Goal: Information Seeking & Learning: Learn about a topic

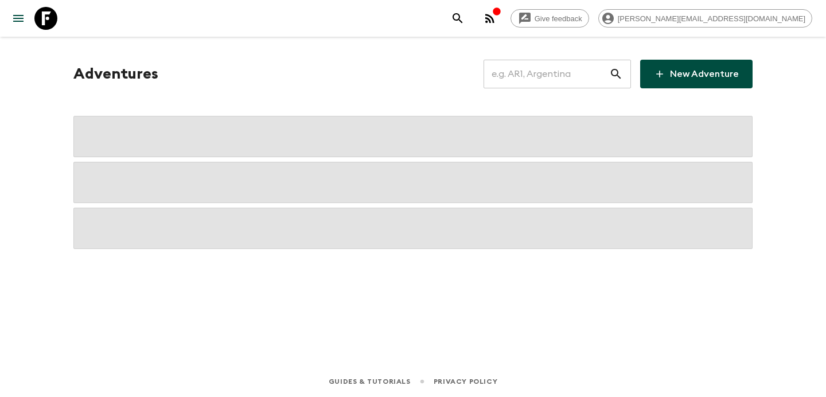
click at [573, 69] on input "text" at bounding box center [546, 74] width 126 height 32
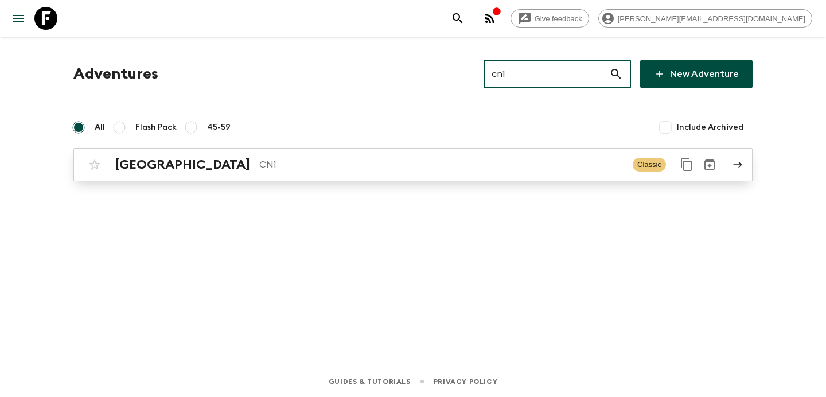
type input "cn1"
click at [312, 149] on link "China CN1 Classic" at bounding box center [412, 164] width 679 height 33
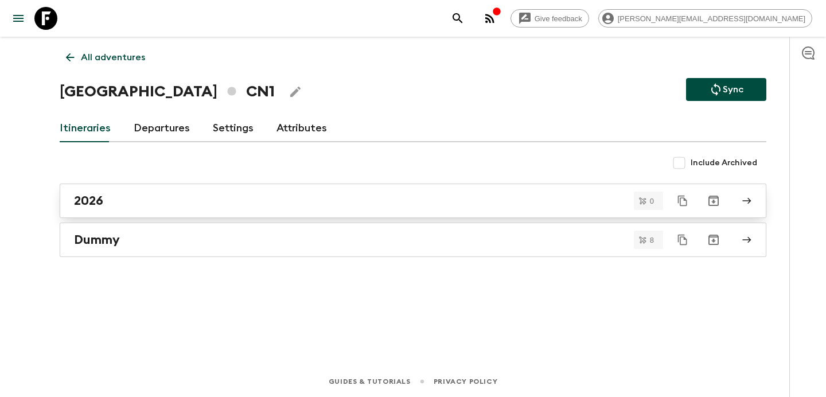
click at [298, 198] on div "2026" at bounding box center [402, 200] width 656 height 15
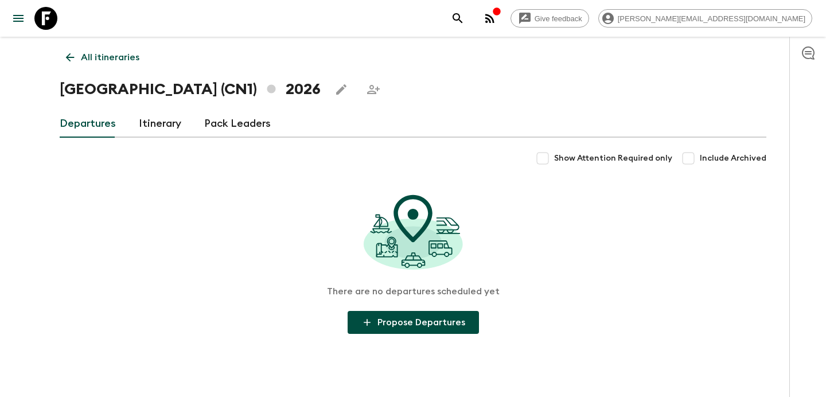
click at [164, 119] on link "Itinerary" at bounding box center [160, 124] width 42 height 28
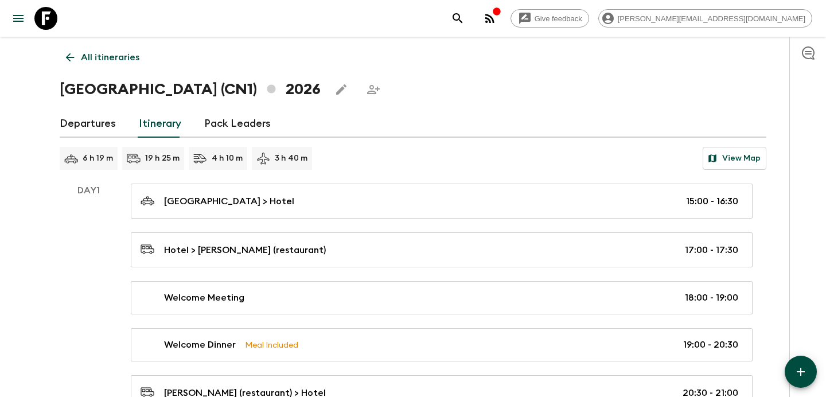
click at [111, 47] on link "All itineraries" at bounding box center [103, 57] width 86 height 23
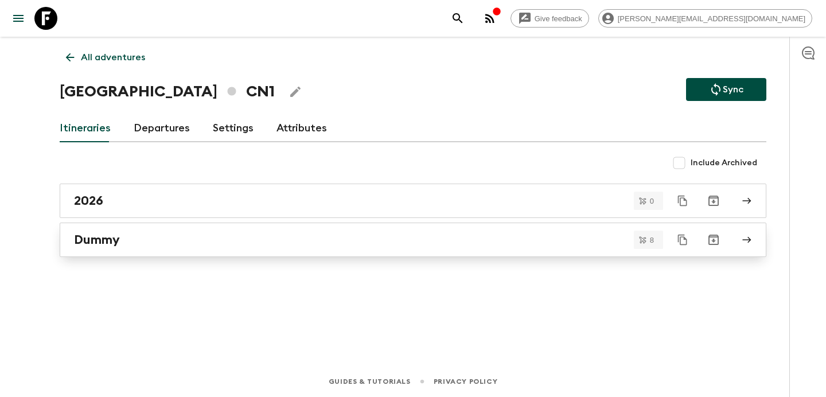
click at [221, 243] on div "Dummy" at bounding box center [402, 239] width 656 height 15
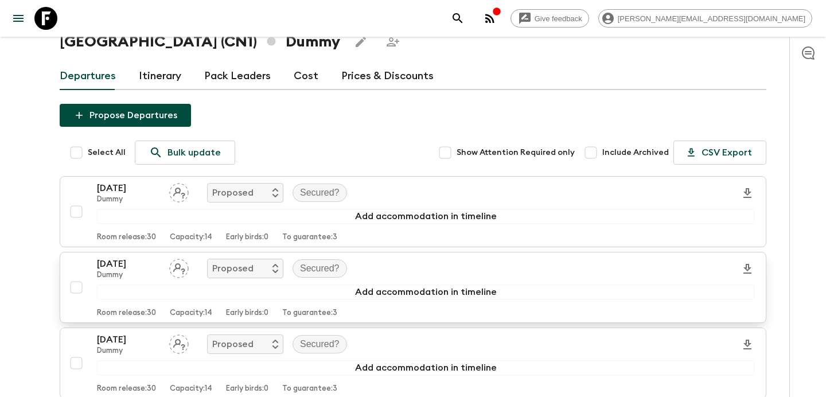
scroll to position [58, 0]
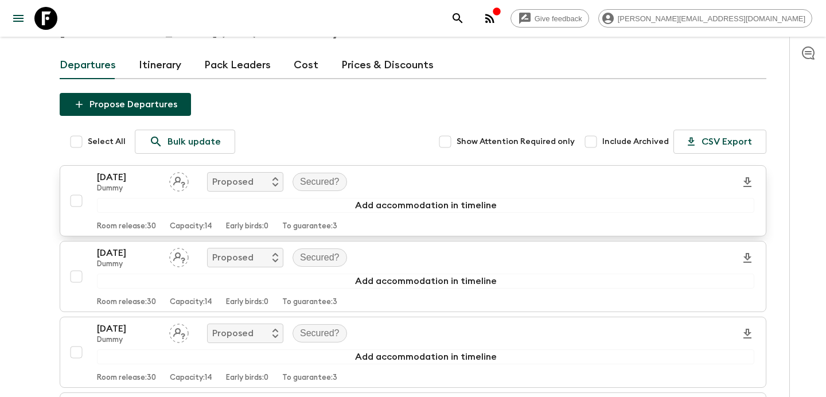
click at [402, 169] on button "13 Apr 2026 Dummy Proposed Secured? Add accommodation in timeline Room release:…" at bounding box center [413, 200] width 706 height 71
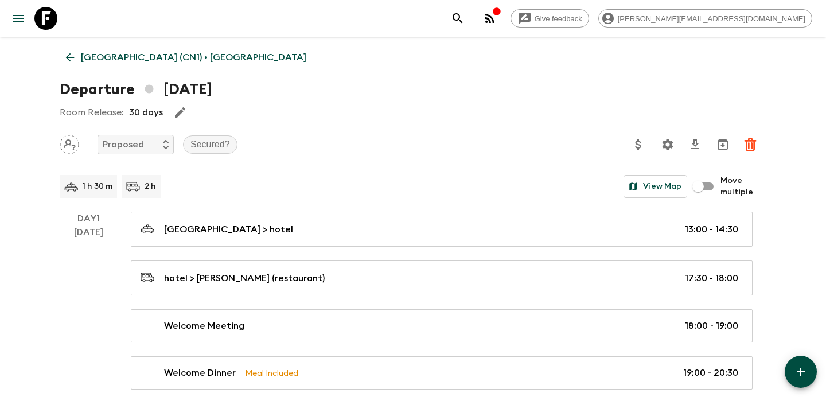
click at [116, 55] on p "China (CN1) • Dummy" at bounding box center [193, 57] width 225 height 14
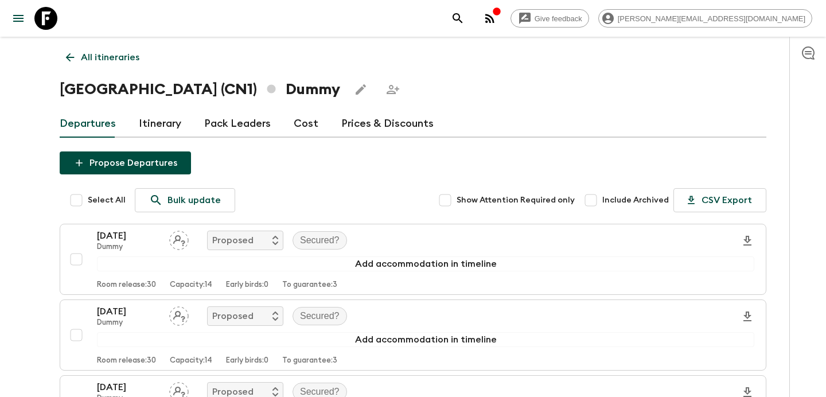
click at [118, 61] on p "All itineraries" at bounding box center [110, 57] width 58 height 14
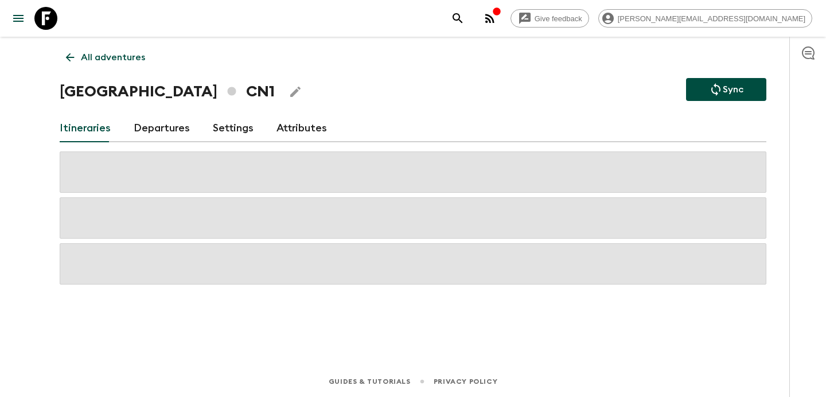
click at [118, 61] on p "All adventures" at bounding box center [113, 57] width 64 height 14
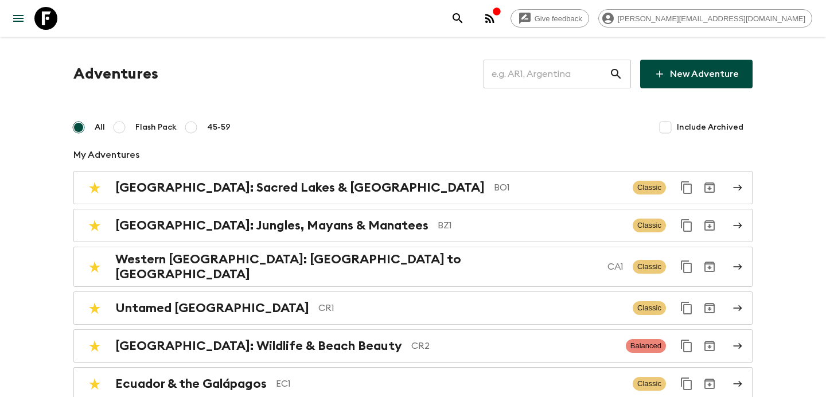
click at [542, 77] on input "text" at bounding box center [546, 74] width 126 height 32
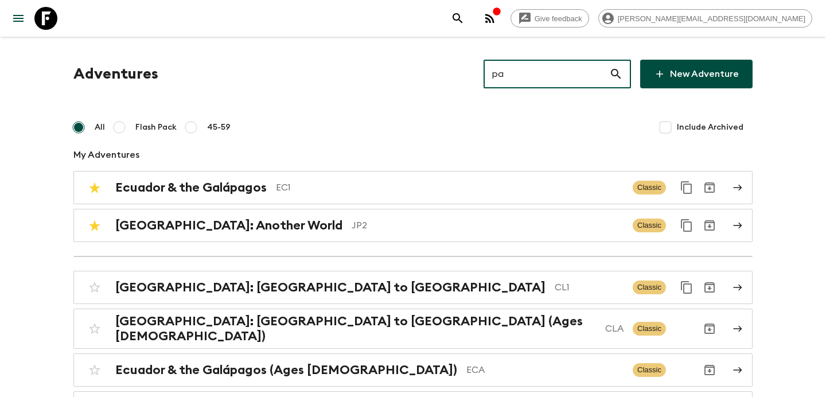
type input "pa1"
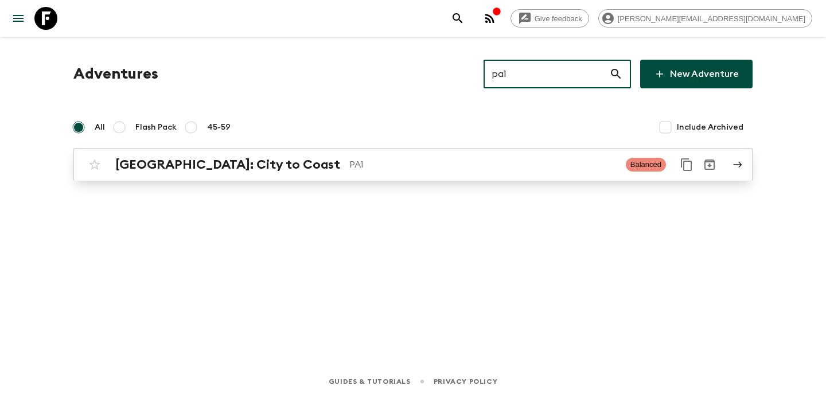
click at [519, 159] on p "PA1" at bounding box center [482, 165] width 267 height 14
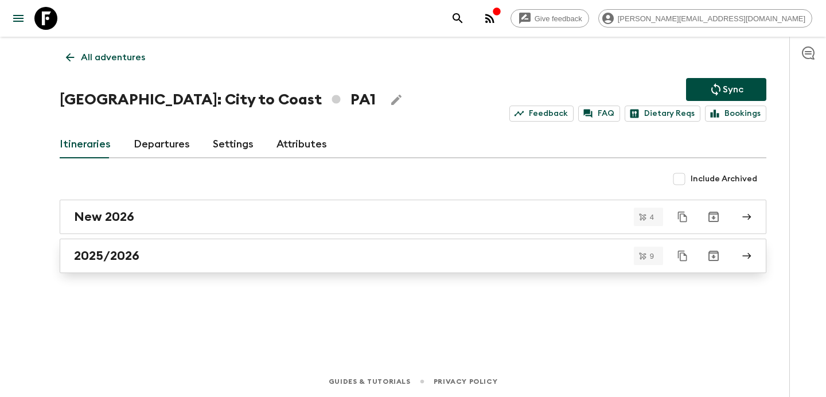
click at [497, 268] on link "2025/2026" at bounding box center [413, 256] width 706 height 34
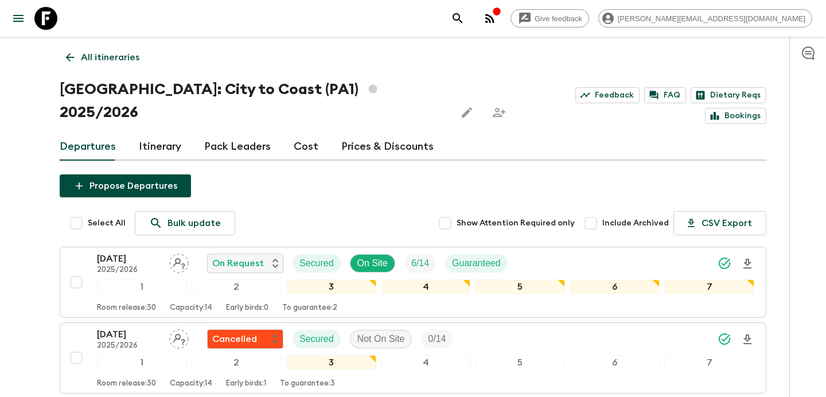
click at [110, 58] on p "All itineraries" at bounding box center [110, 57] width 58 height 14
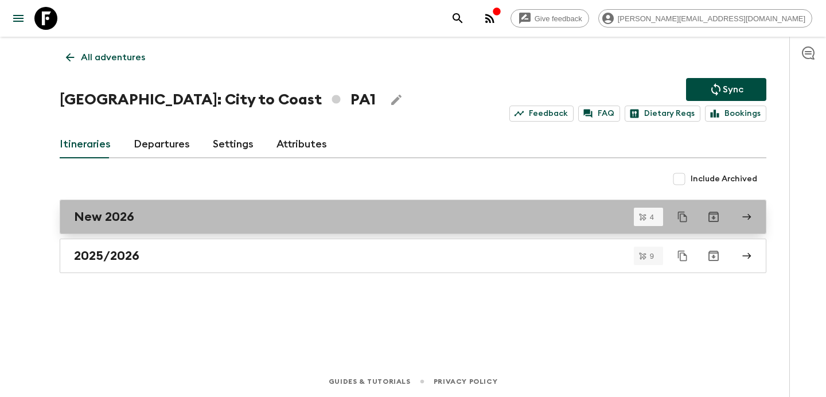
click at [172, 210] on div "New 2026" at bounding box center [402, 216] width 656 height 15
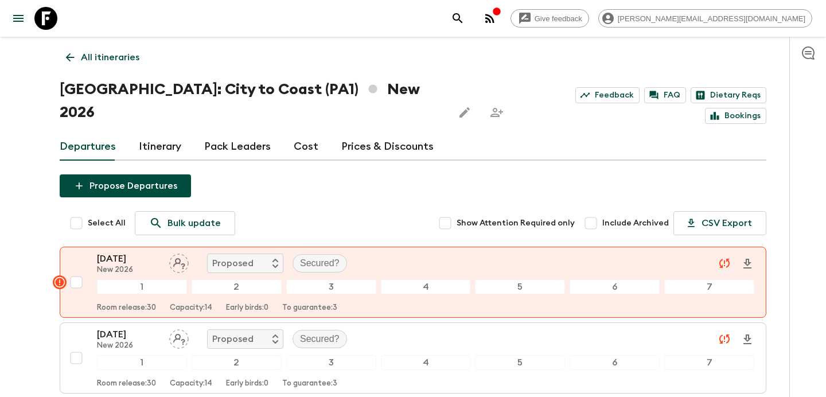
click at [289, 133] on div "Departures Itinerary Pack Leaders Cost Prices & Discounts" at bounding box center [413, 147] width 706 height 28
click at [302, 133] on link "Cost" at bounding box center [306, 147] width 25 height 28
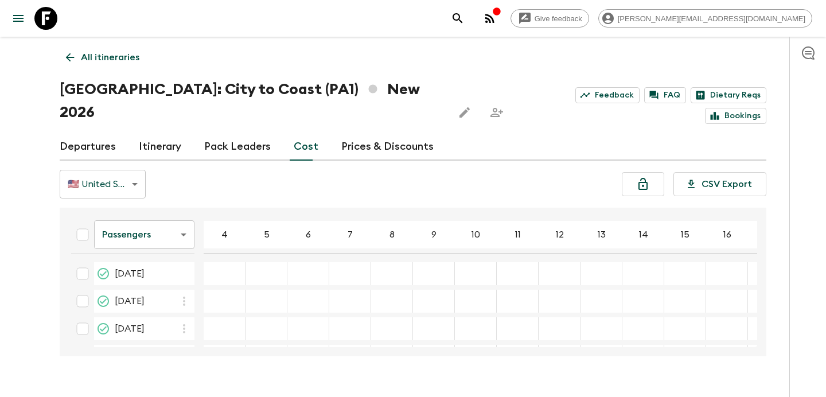
click at [122, 50] on p "All itineraries" at bounding box center [110, 57] width 58 height 14
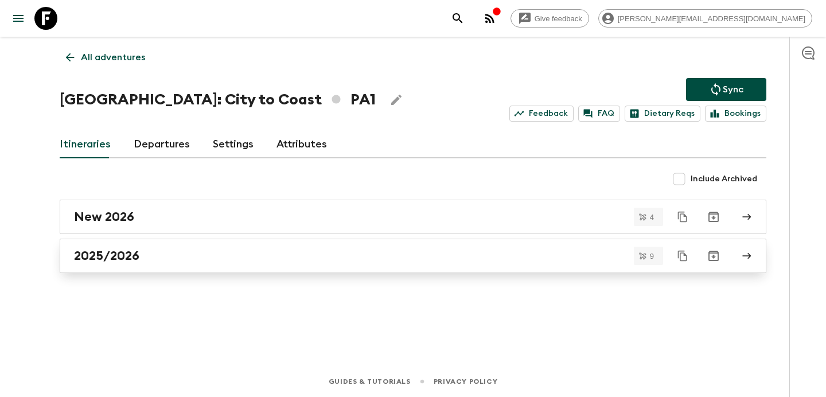
click at [230, 259] on div "2025/2026" at bounding box center [402, 255] width 656 height 15
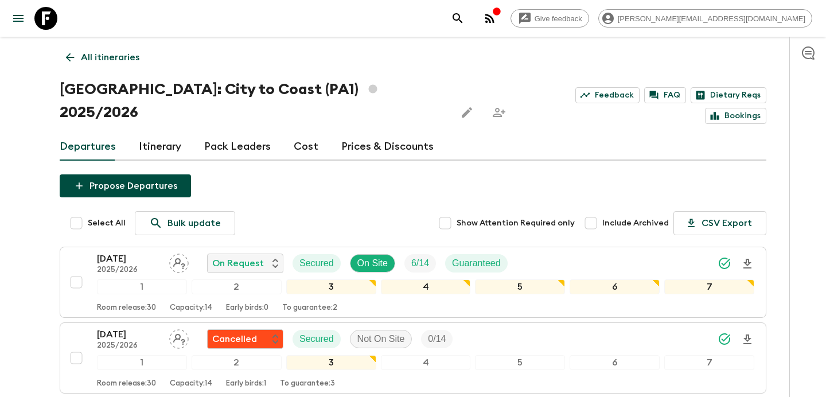
click at [160, 133] on link "Itinerary" at bounding box center [160, 147] width 42 height 28
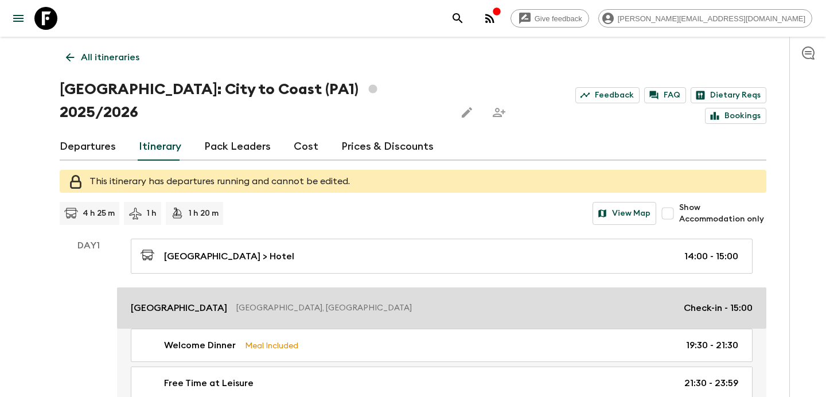
click at [278, 302] on p "Panama, Panama" at bounding box center [455, 307] width 438 height 11
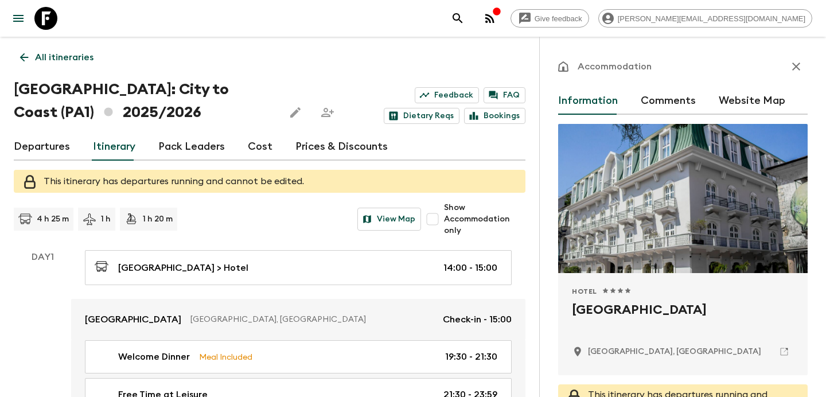
click at [792, 68] on icon "button" at bounding box center [796, 67] width 14 height 14
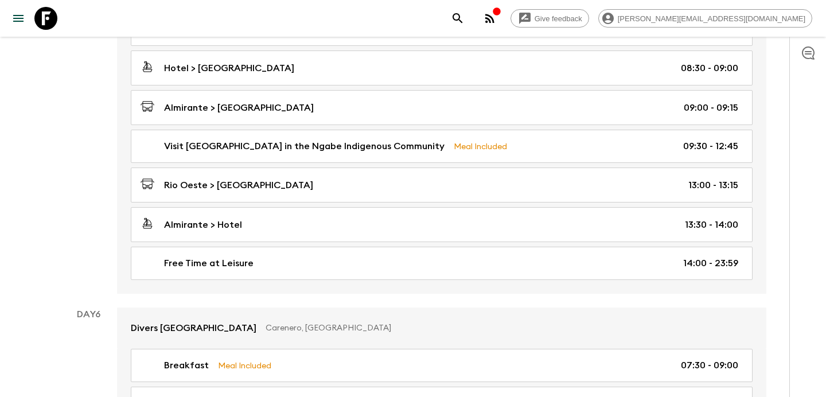
scroll to position [1282, 0]
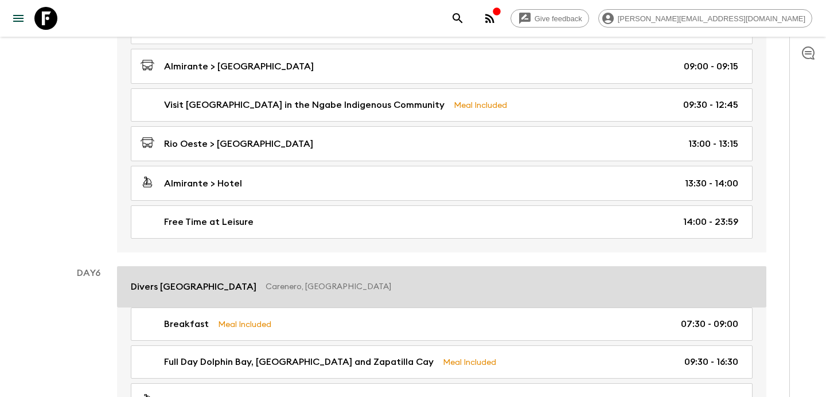
click at [278, 281] on p "Carenero, Panama" at bounding box center [504, 286] width 478 height 11
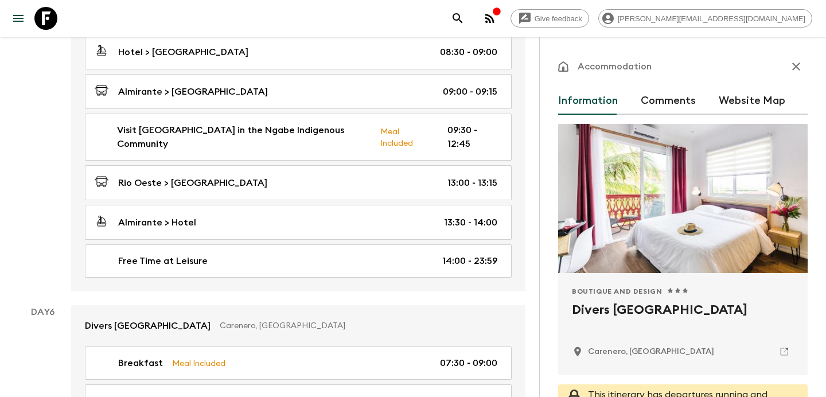
click at [794, 71] on icon "button" at bounding box center [796, 67] width 14 height 14
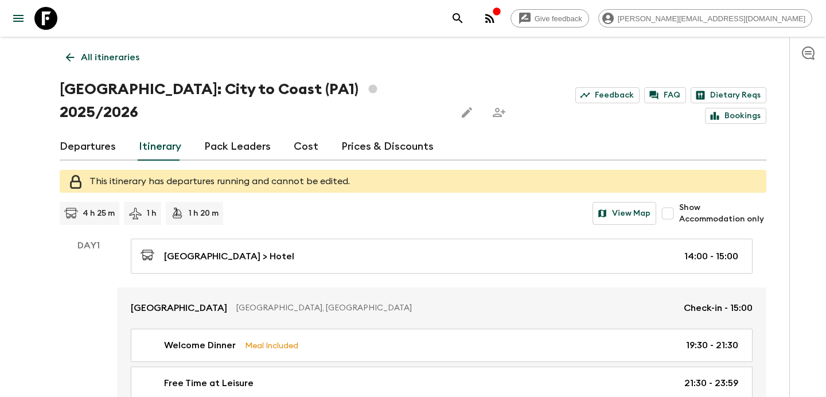
click at [112, 55] on p "All itineraries" at bounding box center [110, 57] width 58 height 14
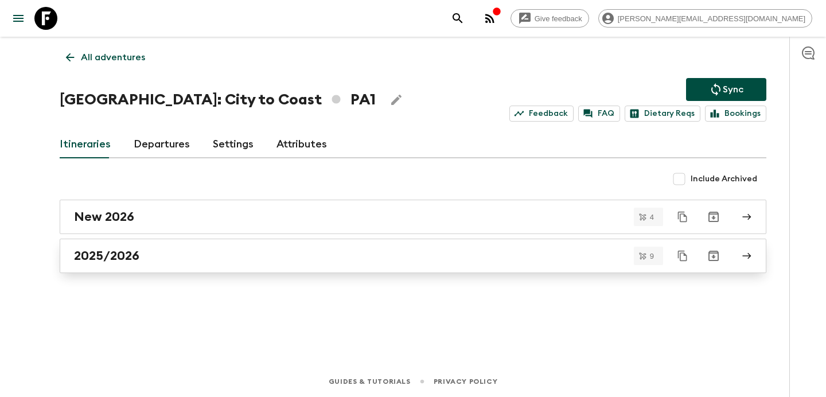
click at [226, 260] on div "2025/2026" at bounding box center [402, 255] width 656 height 15
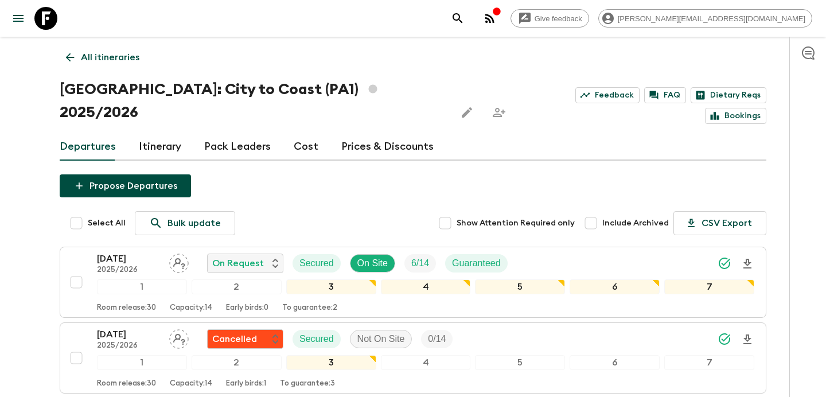
click at [93, 60] on p "All itineraries" at bounding box center [110, 57] width 58 height 14
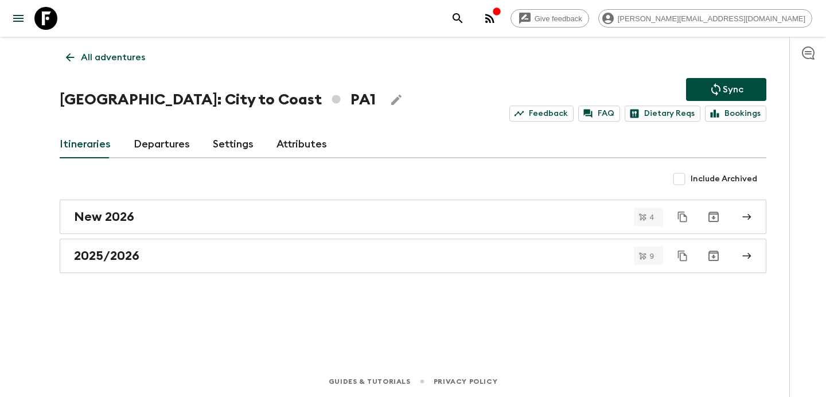
click at [93, 60] on p "All adventures" at bounding box center [113, 57] width 64 height 14
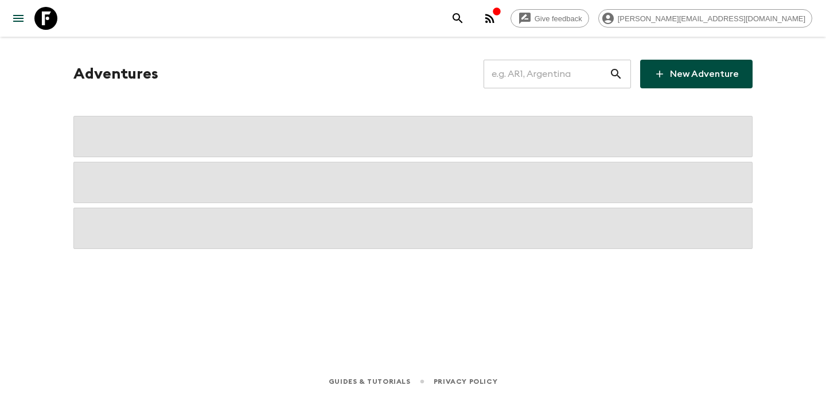
click at [543, 72] on input "text" at bounding box center [546, 74] width 126 height 32
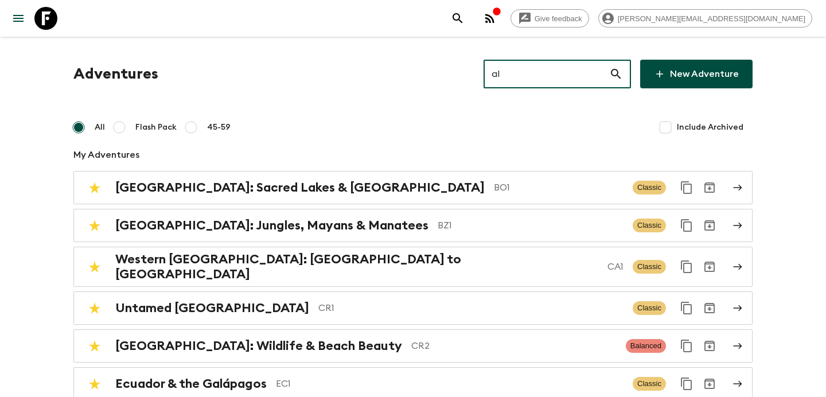
type input "al2"
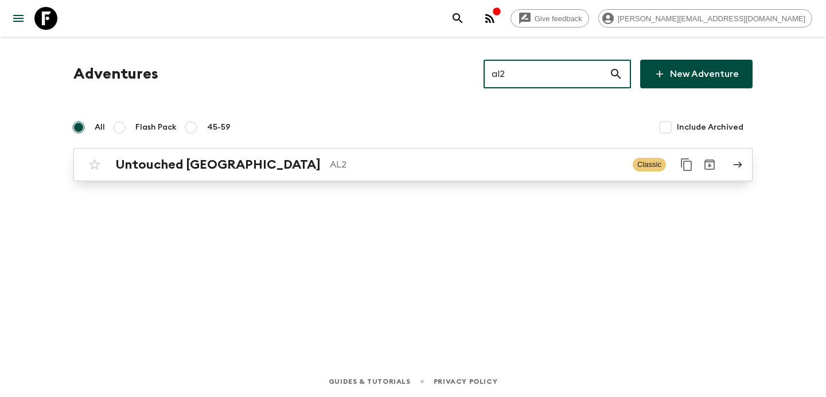
click at [521, 171] on p "AL2" at bounding box center [477, 165] width 294 height 14
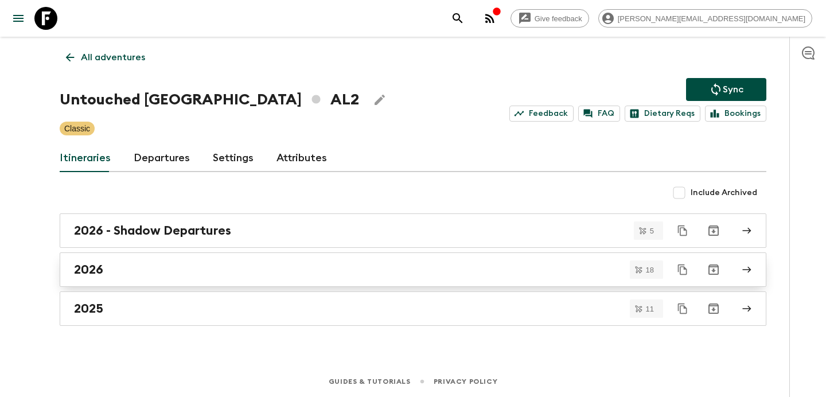
click at [437, 271] on div "2026" at bounding box center [402, 269] width 656 height 15
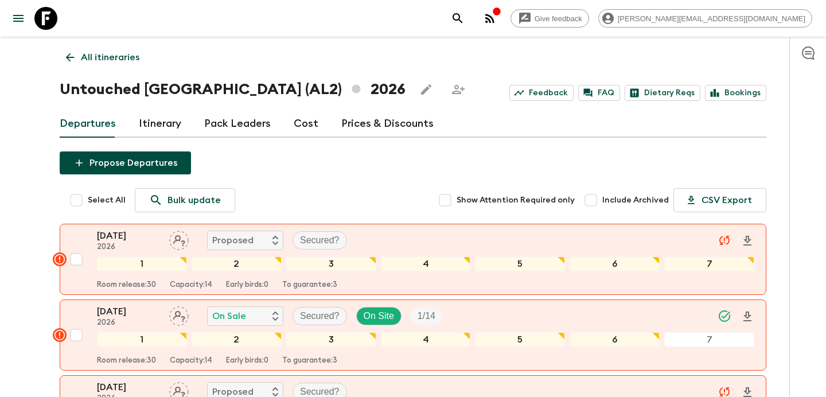
click at [114, 54] on p "All itineraries" at bounding box center [110, 57] width 58 height 14
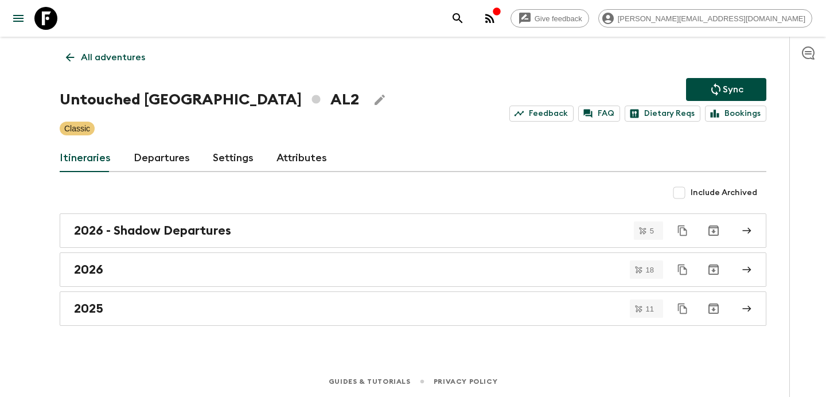
click at [114, 54] on p "All adventures" at bounding box center [113, 57] width 64 height 14
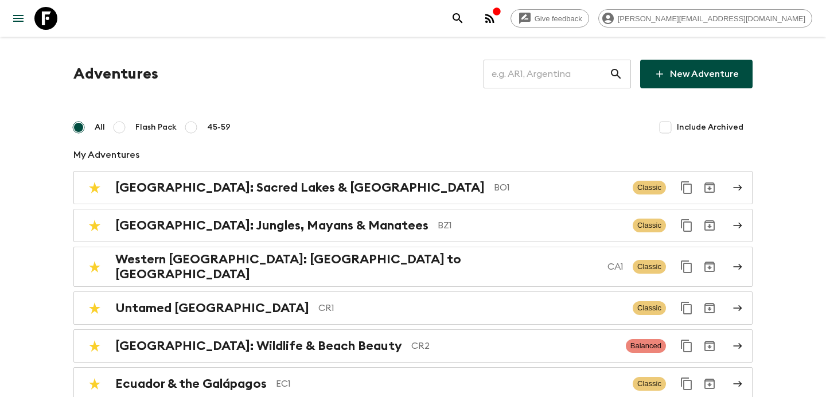
click at [593, 68] on input "text" at bounding box center [546, 74] width 126 height 32
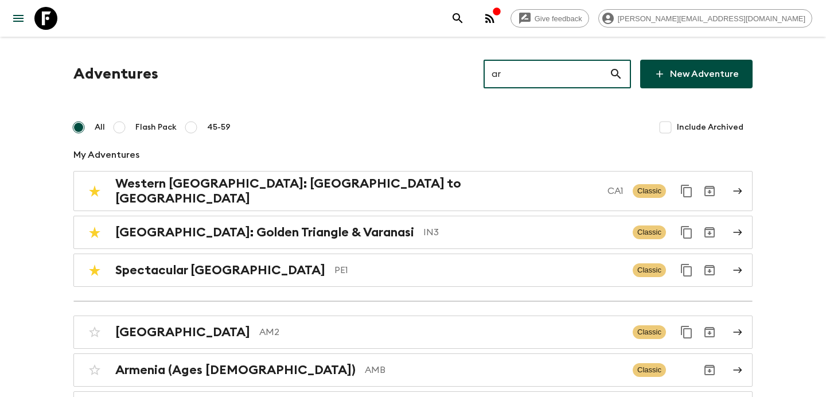
type input "ar1"
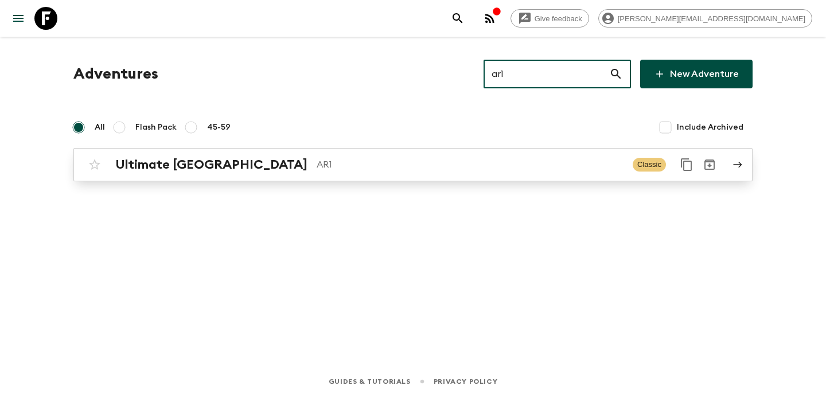
click at [316, 165] on p "AR1" at bounding box center [469, 165] width 307 height 14
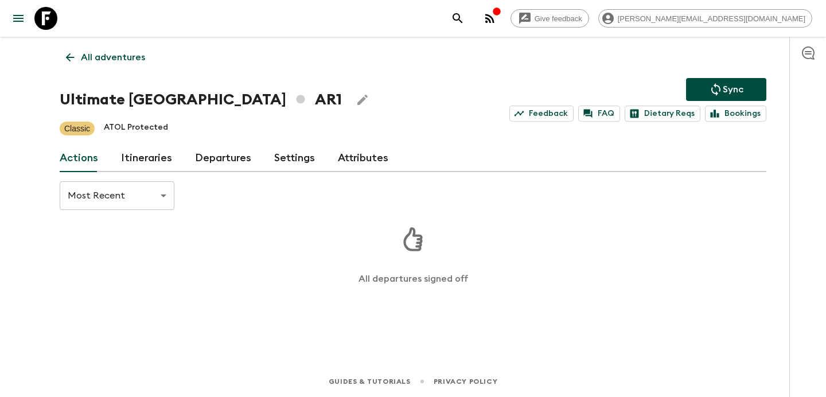
click at [143, 162] on link "Itineraries" at bounding box center [146, 158] width 51 height 28
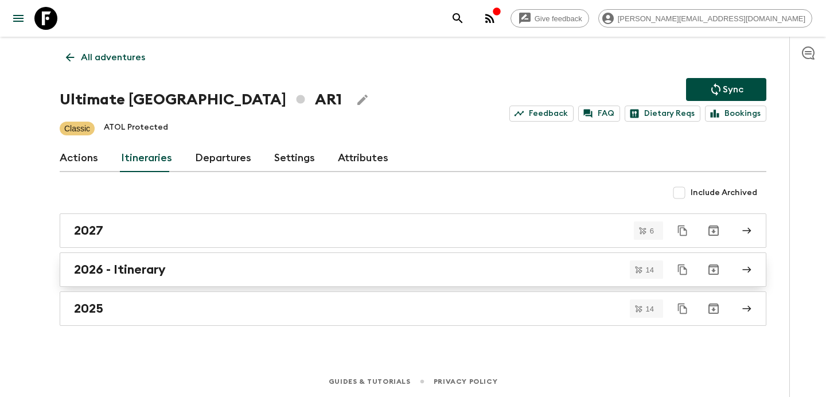
click at [145, 269] on h2 "2026 - Itinerary" at bounding box center [120, 269] width 92 height 15
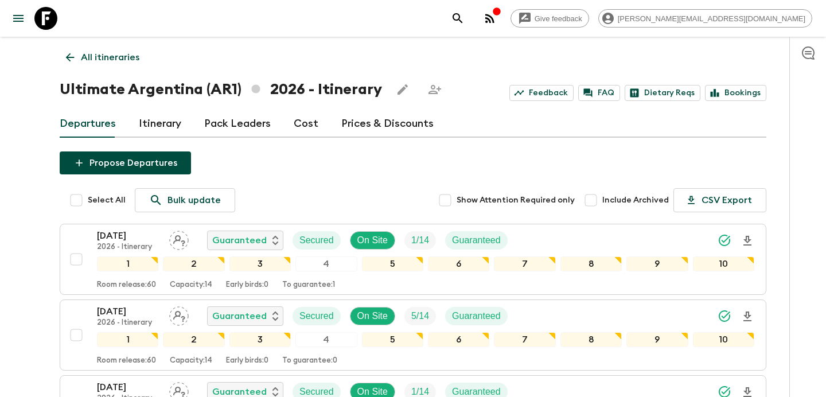
click at [108, 57] on p "All itineraries" at bounding box center [110, 57] width 58 height 14
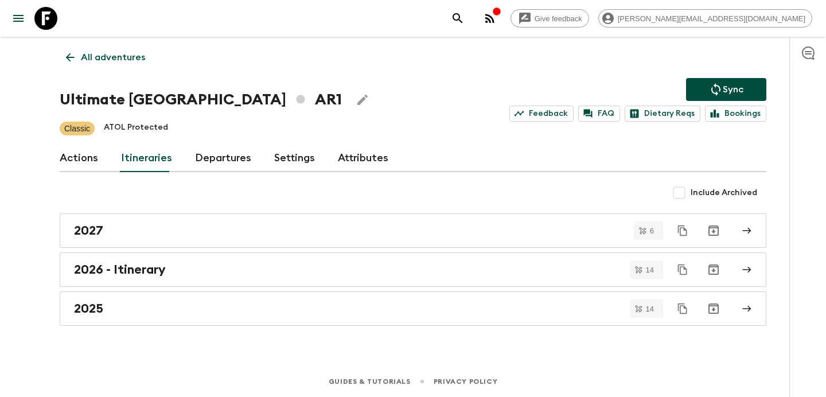
click at [105, 57] on p "All adventures" at bounding box center [113, 57] width 64 height 14
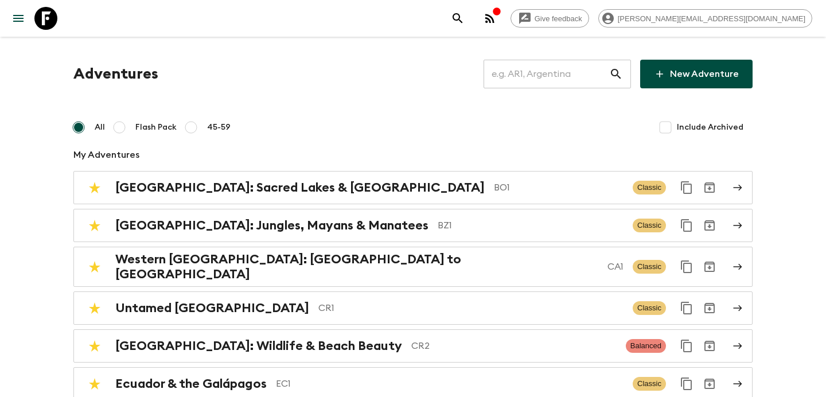
click at [542, 75] on input "text" at bounding box center [546, 74] width 126 height 32
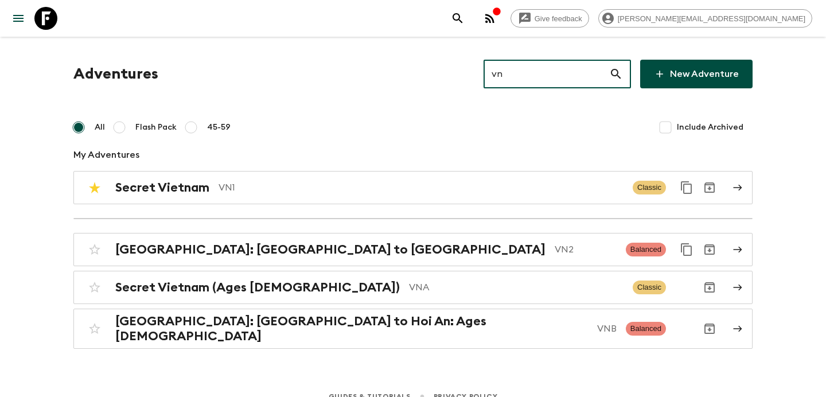
type input "vn2"
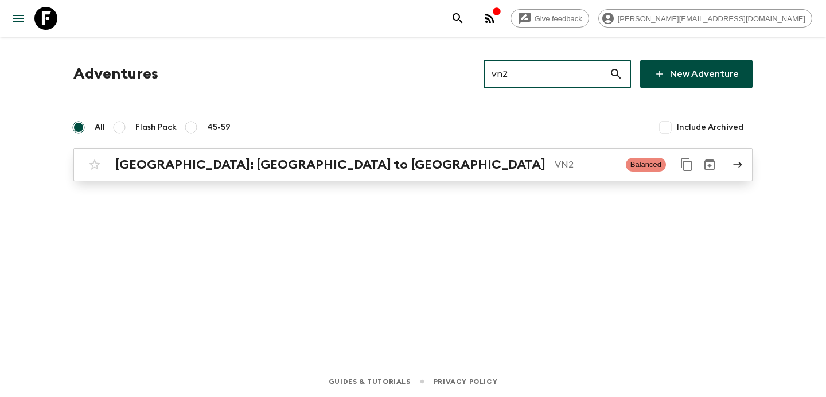
click at [554, 162] on p "VN2" at bounding box center [585, 165] width 62 height 14
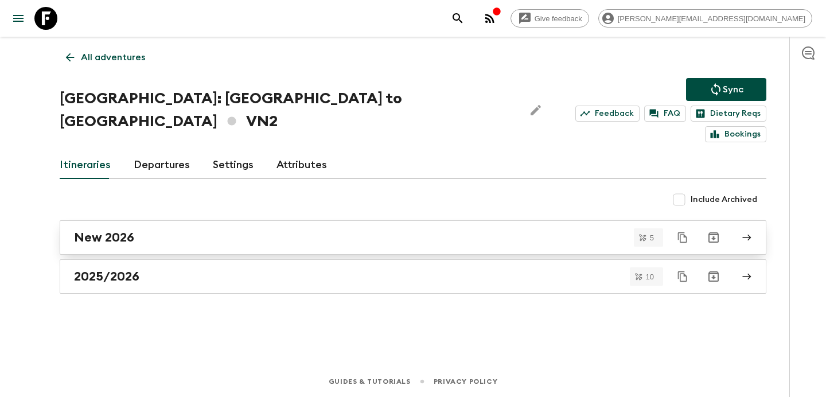
click at [484, 220] on link "New 2026" at bounding box center [413, 237] width 706 height 34
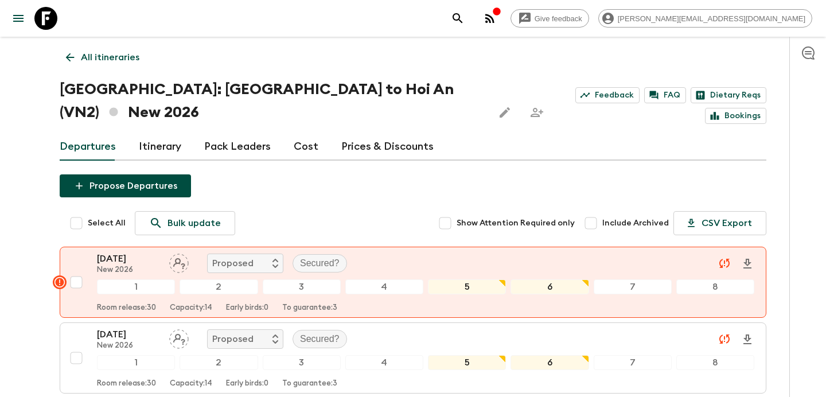
click at [313, 133] on div "Departures Itinerary Pack Leaders Cost Prices & Discounts" at bounding box center [413, 147] width 706 height 28
click at [301, 133] on link "Cost" at bounding box center [306, 147] width 25 height 28
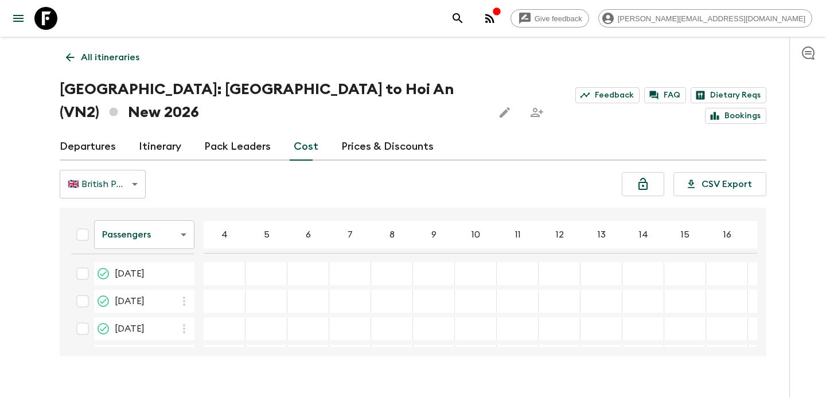
click at [123, 62] on p "All itineraries" at bounding box center [110, 57] width 58 height 14
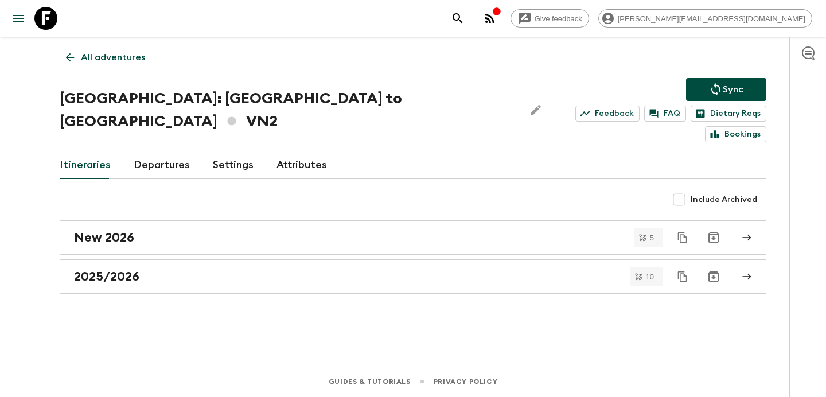
click at [123, 62] on p "All adventures" at bounding box center [113, 57] width 64 height 14
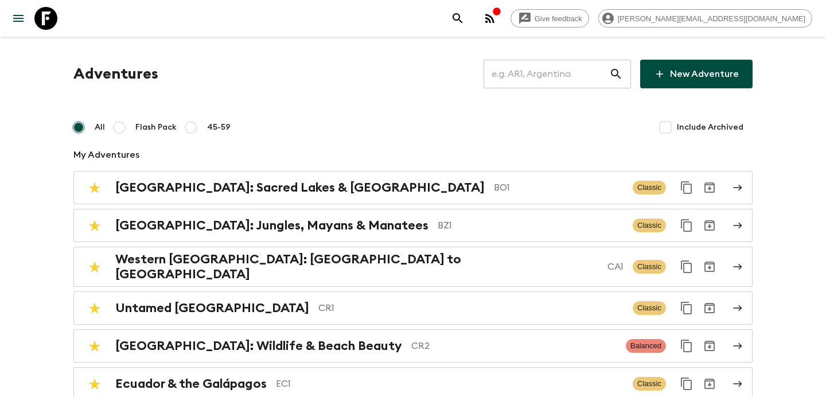
click at [526, 76] on input "text" at bounding box center [546, 74] width 126 height 32
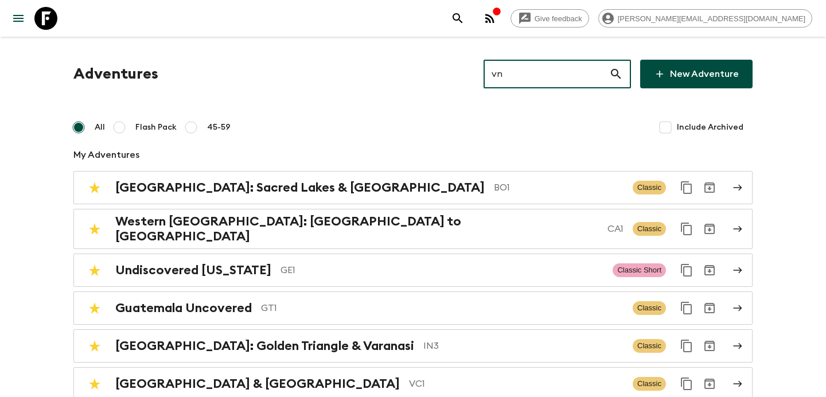
type input "vnb"
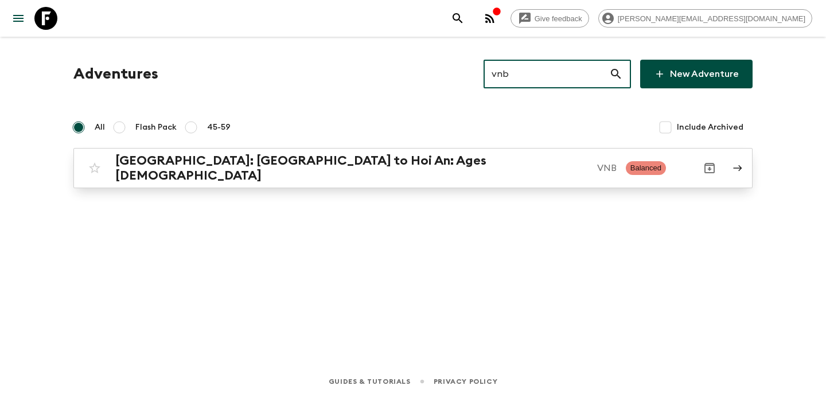
click at [597, 162] on p "VNB" at bounding box center [606, 168] width 19 height 14
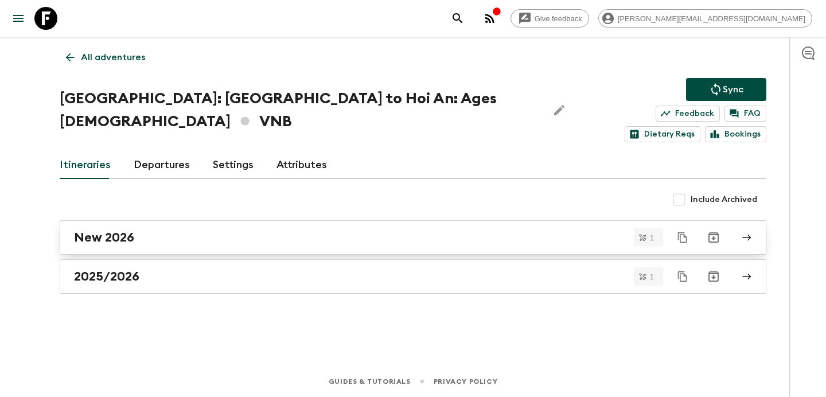
click at [502, 230] on div "New 2026" at bounding box center [402, 237] width 656 height 15
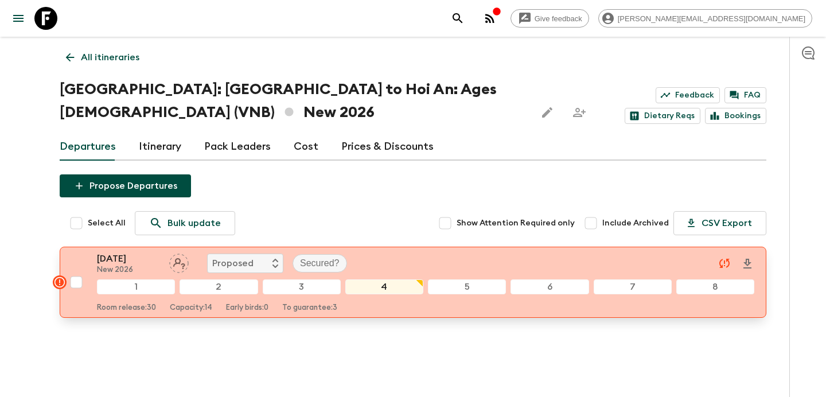
click at [424, 266] on div "28 Dec 2026 New 2026 Proposed Secured?" at bounding box center [425, 263] width 657 height 23
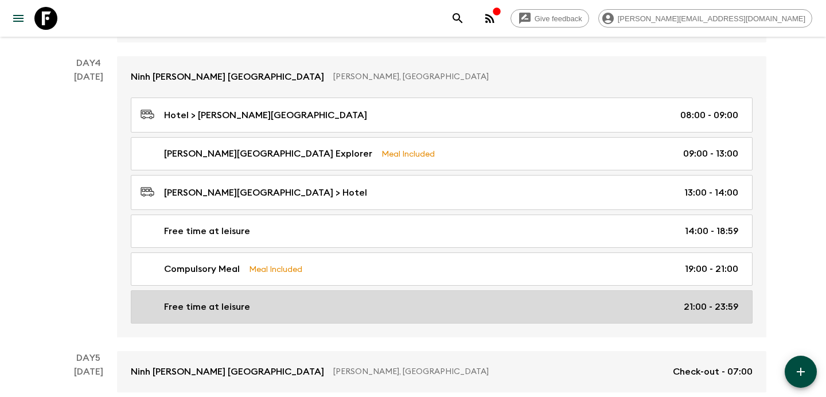
scroll to position [747, 0]
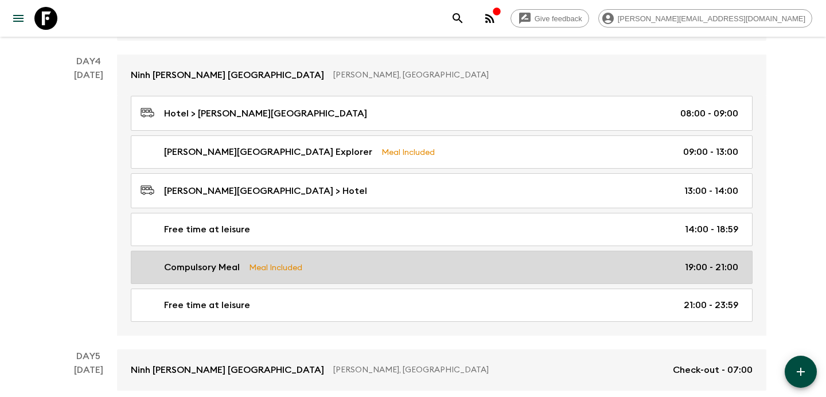
click at [263, 279] on link "Compulsory Meal Meal Included 19:00 - 21:00" at bounding box center [442, 267] width 622 height 33
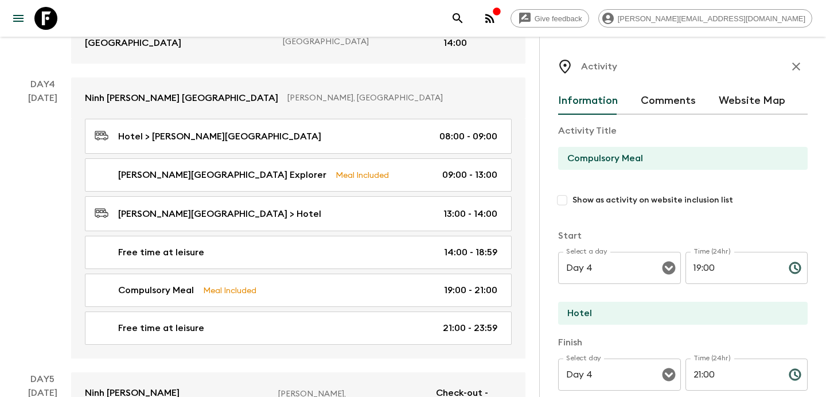
click at [791, 70] on icon "button" at bounding box center [796, 67] width 14 height 14
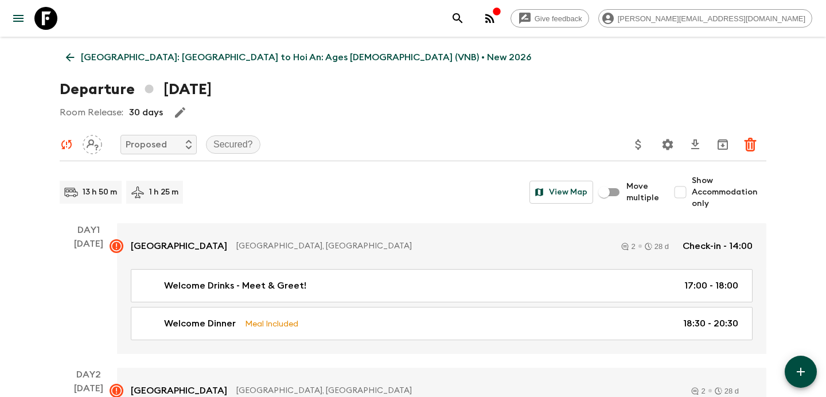
click at [118, 54] on p "Vietnam: Hanoi to Hoi An: Ages 45-59 (VNB) • New 2026" at bounding box center [306, 57] width 450 height 14
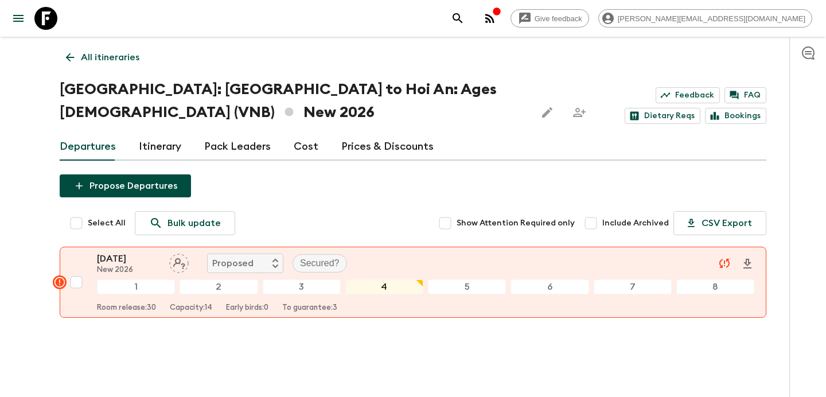
click at [105, 60] on p "All itineraries" at bounding box center [110, 57] width 58 height 14
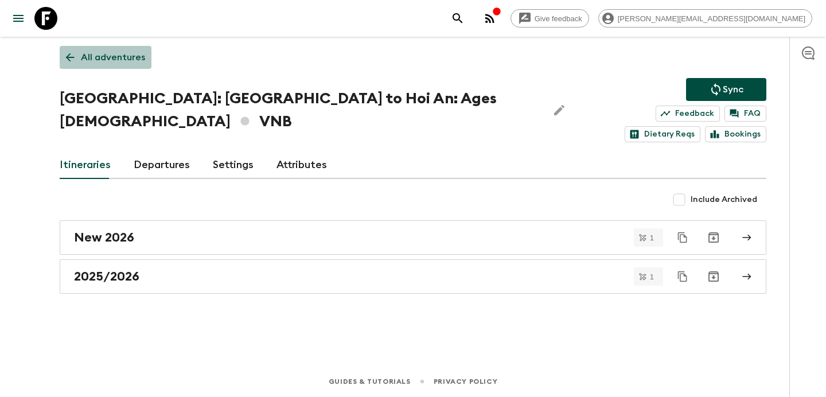
click at [105, 60] on p "All adventures" at bounding box center [113, 57] width 64 height 14
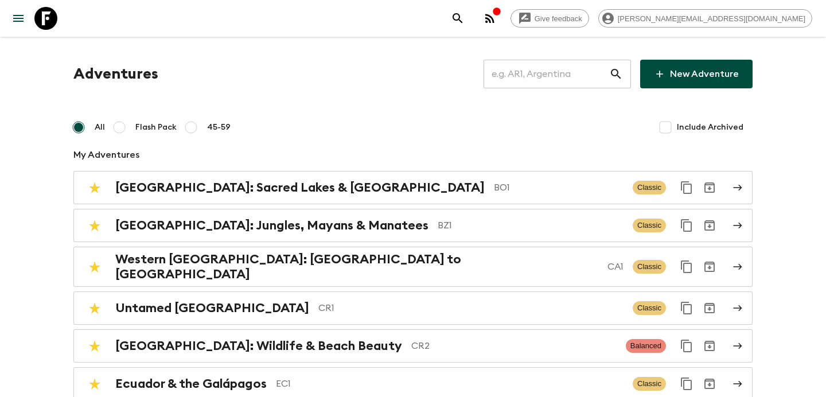
click at [573, 68] on input "text" at bounding box center [546, 74] width 126 height 32
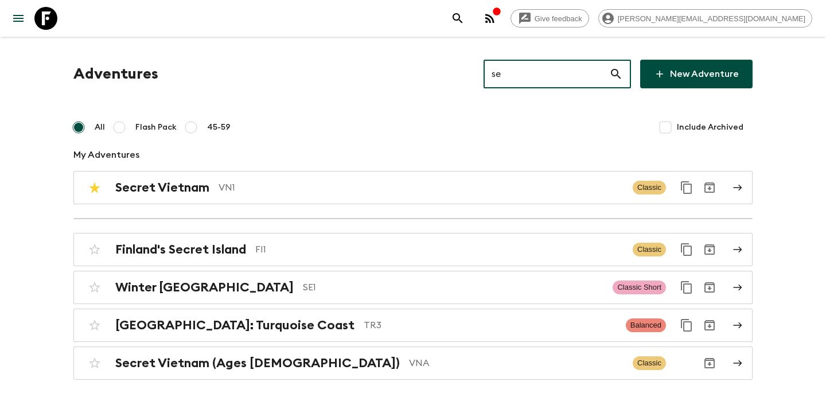
type input "se1"
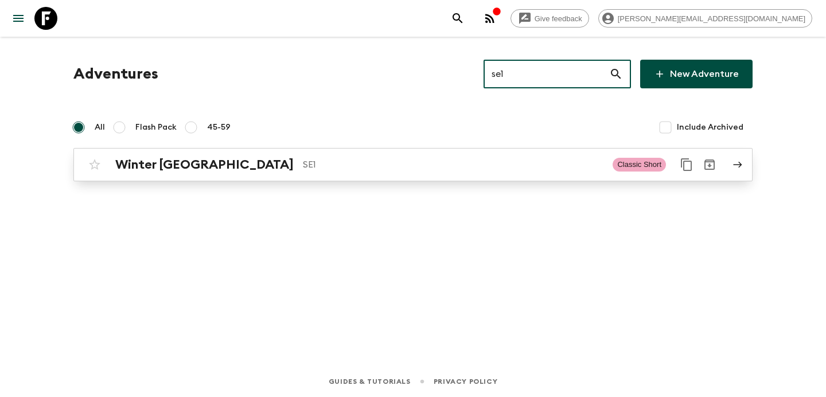
click at [202, 157] on h2 "Winter [GEOGRAPHIC_DATA]" at bounding box center [204, 164] width 178 height 15
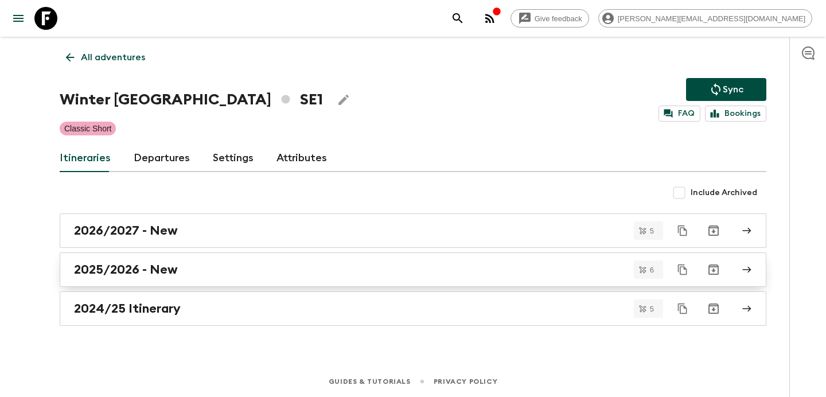
click at [188, 269] on div "2025/2026 - New" at bounding box center [402, 269] width 656 height 15
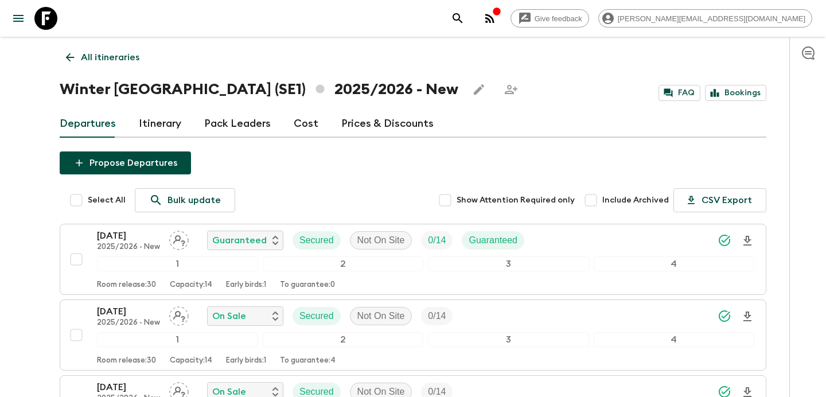
click at [119, 64] on p "All itineraries" at bounding box center [110, 57] width 58 height 14
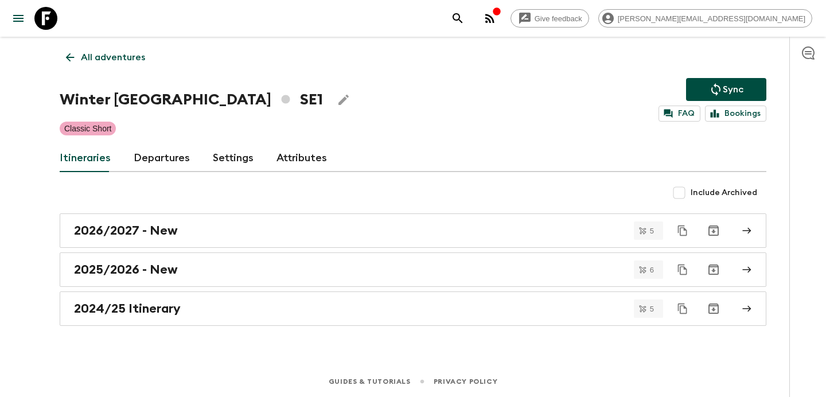
click at [119, 64] on p "All adventures" at bounding box center [113, 57] width 64 height 14
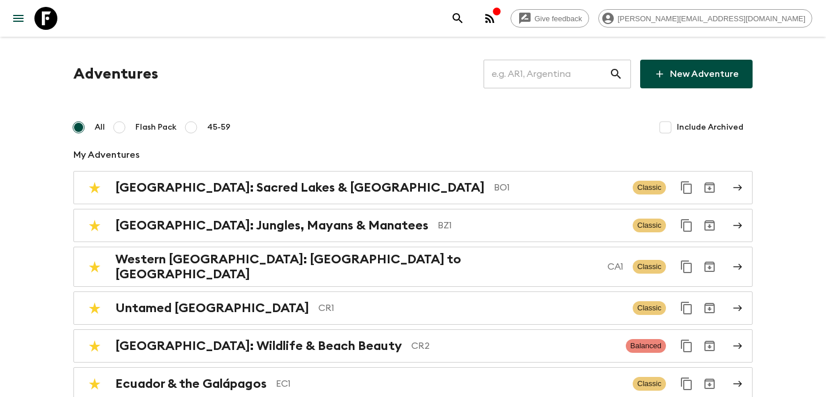
click at [568, 81] on input "text" at bounding box center [546, 74] width 126 height 32
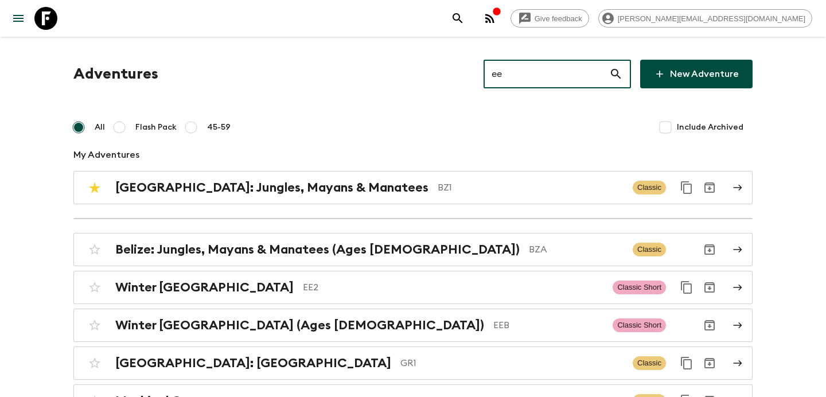
type input "ee2"
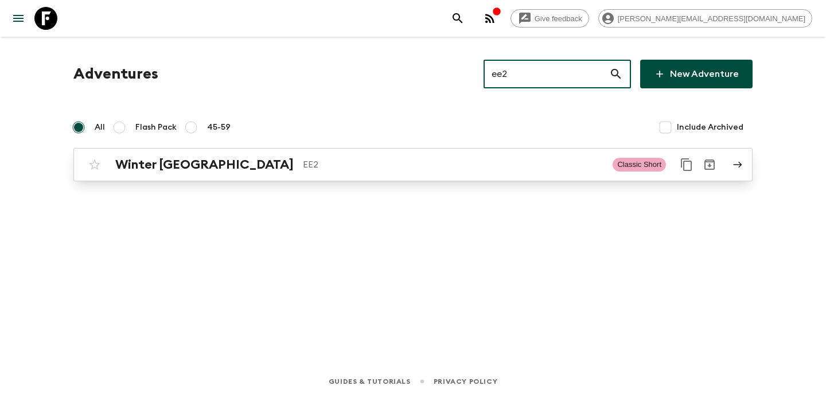
click at [303, 158] on p "EE2" at bounding box center [453, 165] width 300 height 14
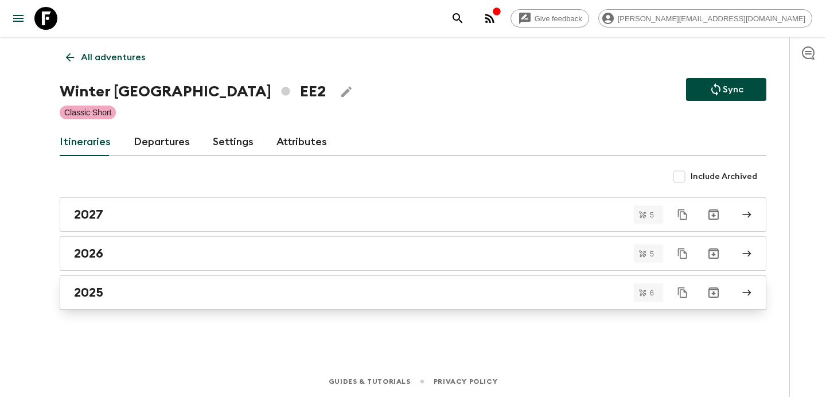
click at [191, 288] on div "2025" at bounding box center [402, 292] width 656 height 15
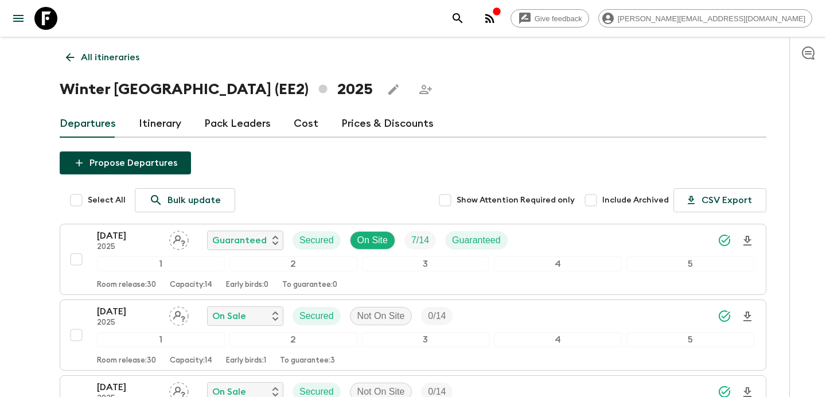
click at [165, 132] on link "Itinerary" at bounding box center [160, 124] width 42 height 28
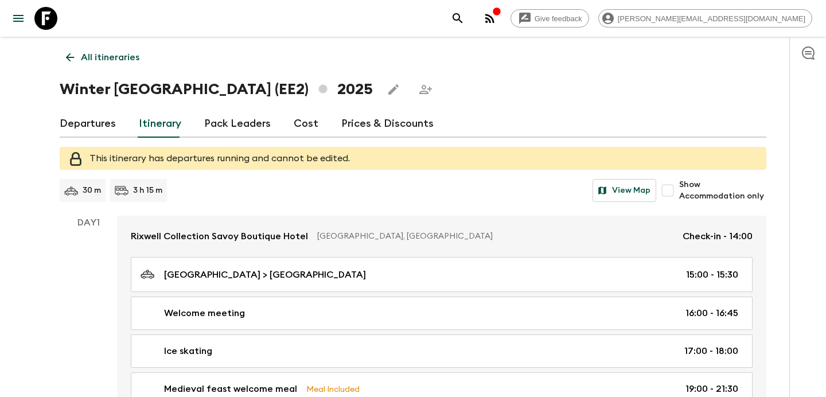
click at [122, 61] on p "All itineraries" at bounding box center [110, 57] width 58 height 14
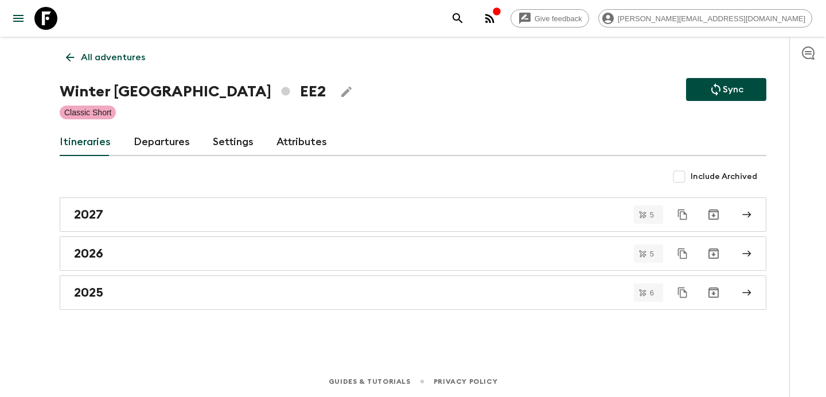
click at [198, 310] on div "All adventures Winter Estonia EE2 Sync Classic Short Itineraries Departures Set…" at bounding box center [413, 185] width 734 height 297
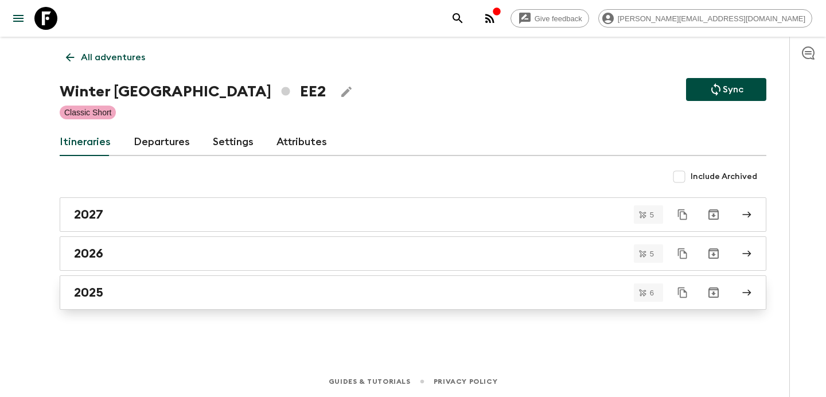
click at [207, 299] on div "2025" at bounding box center [402, 292] width 656 height 15
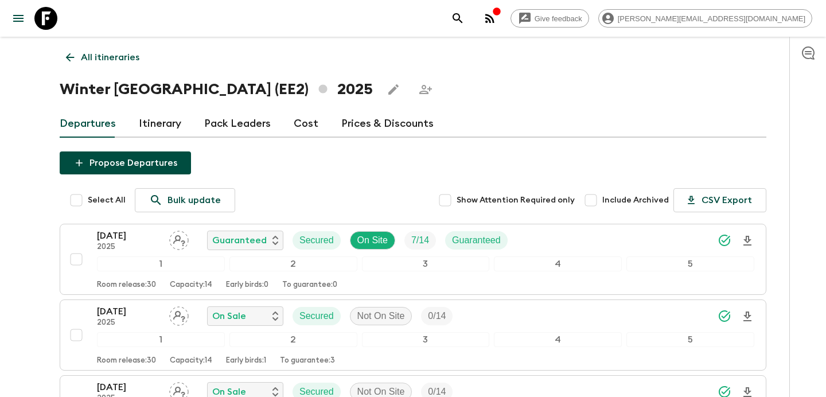
click at [126, 52] on p "All itineraries" at bounding box center [110, 57] width 58 height 14
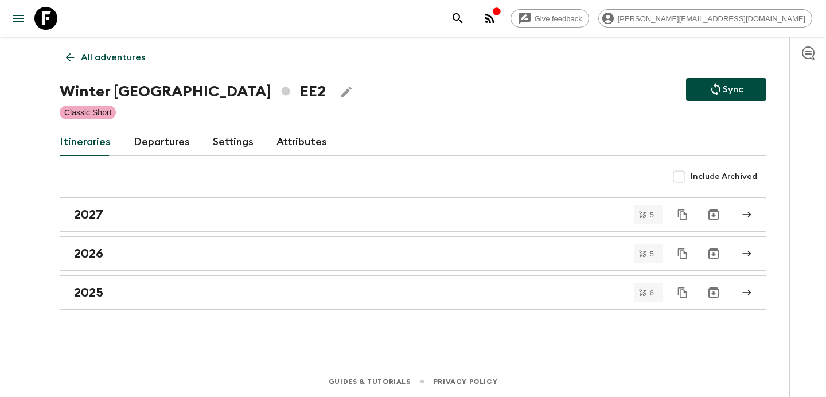
click at [126, 52] on p "All adventures" at bounding box center [113, 57] width 64 height 14
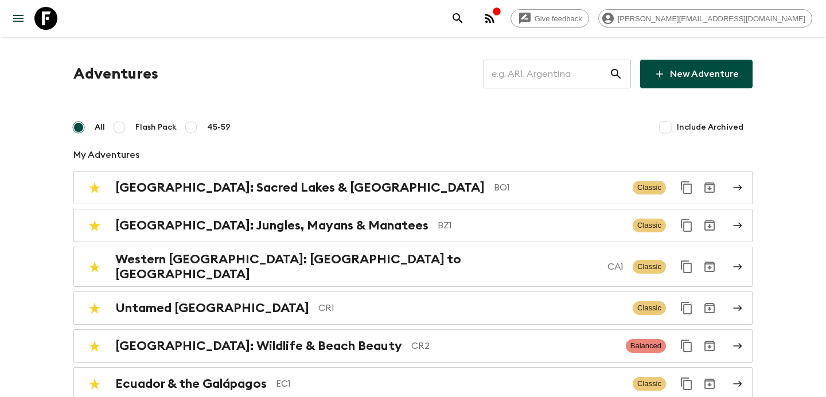
click at [554, 72] on input "text" at bounding box center [546, 74] width 126 height 32
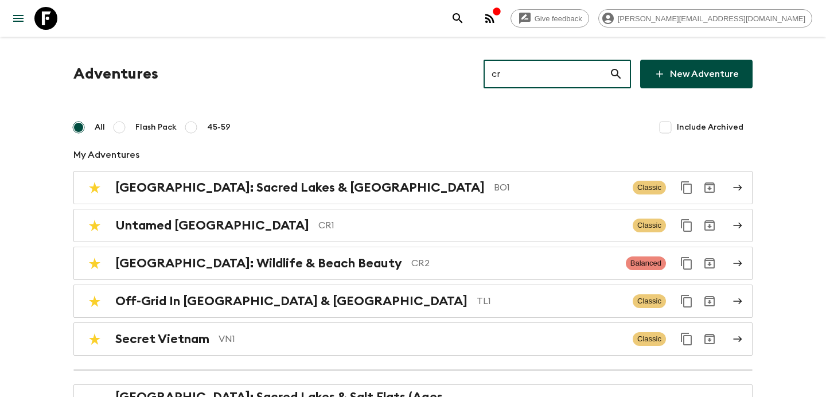
type input "cr1"
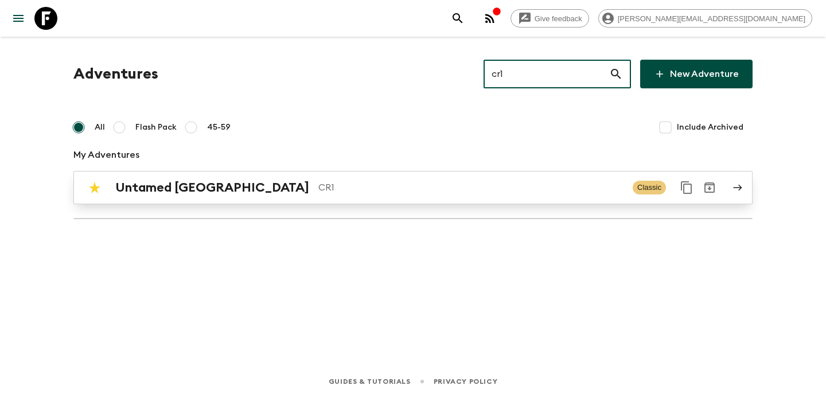
click at [552, 189] on p "CR1" at bounding box center [470, 188] width 305 height 14
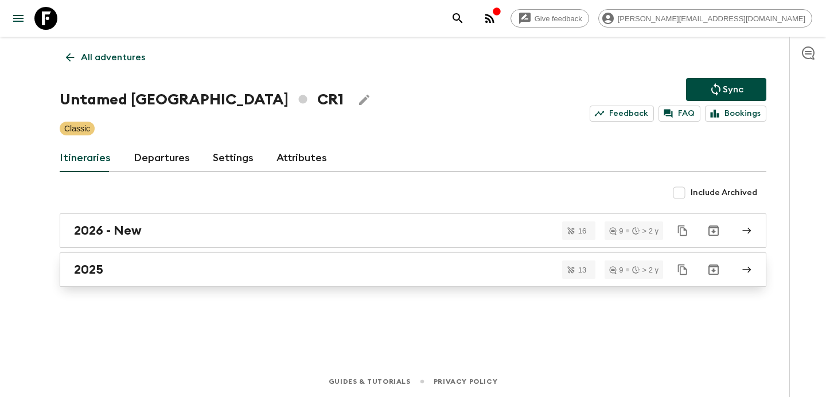
click at [319, 284] on link "2025" at bounding box center [413, 269] width 706 height 34
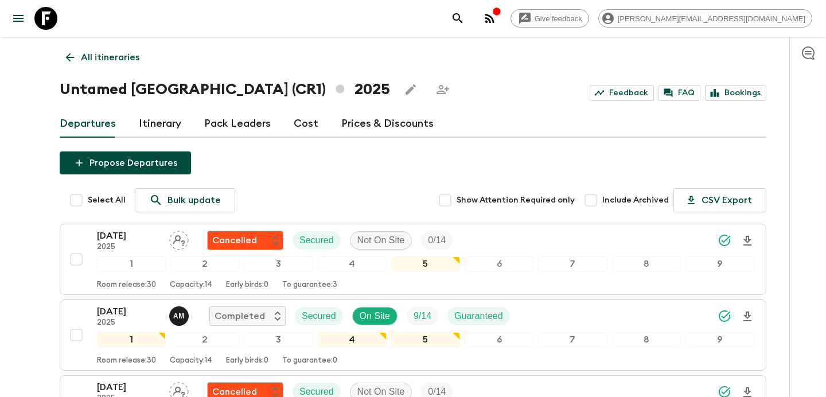
click at [112, 48] on link "All itineraries" at bounding box center [103, 57] width 86 height 23
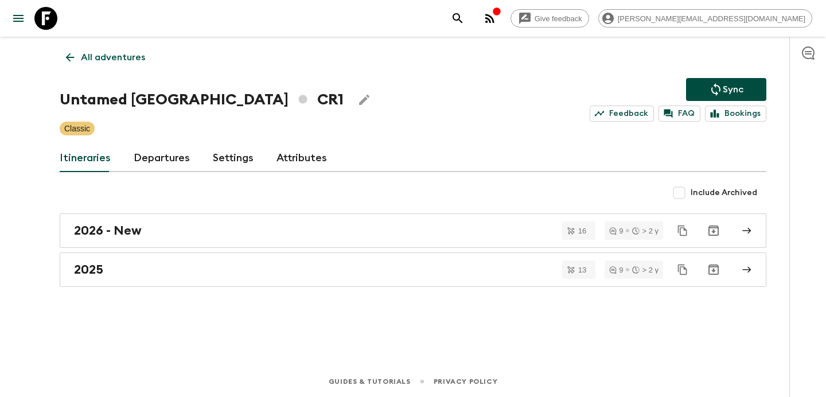
click at [112, 48] on link "All adventures" at bounding box center [106, 57] width 92 height 23
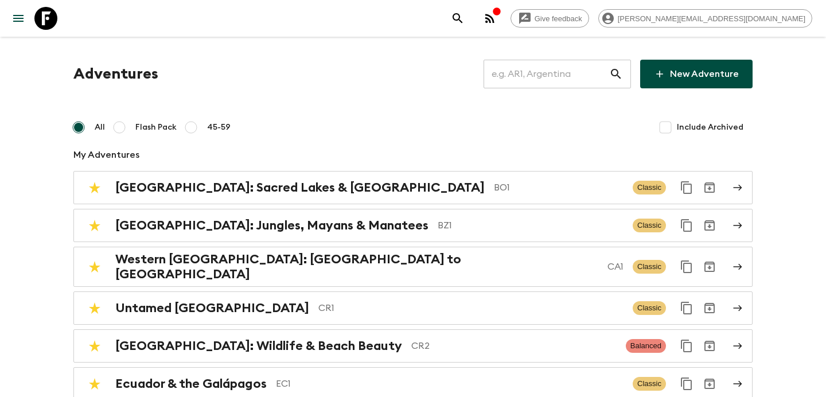
click at [579, 75] on input "text" at bounding box center [546, 74] width 126 height 32
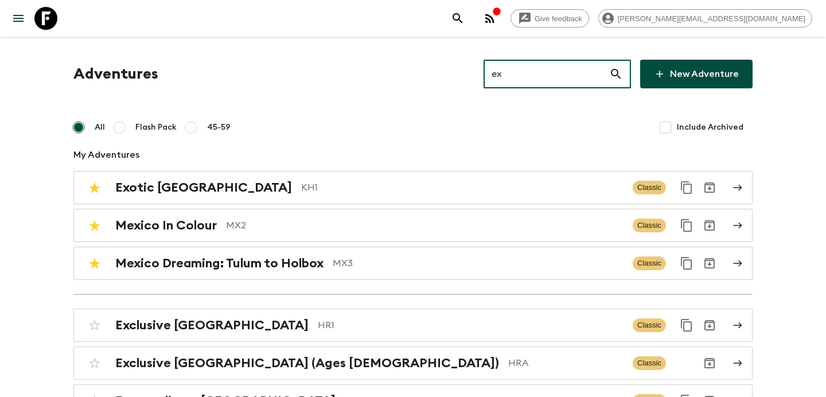
type input "e"
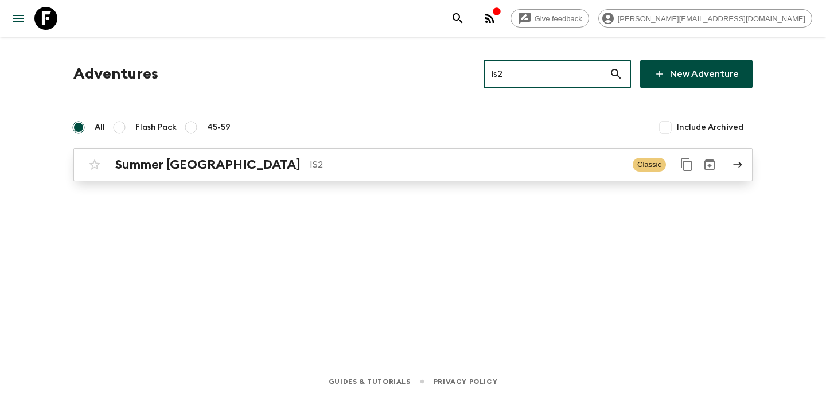
type input "is2"
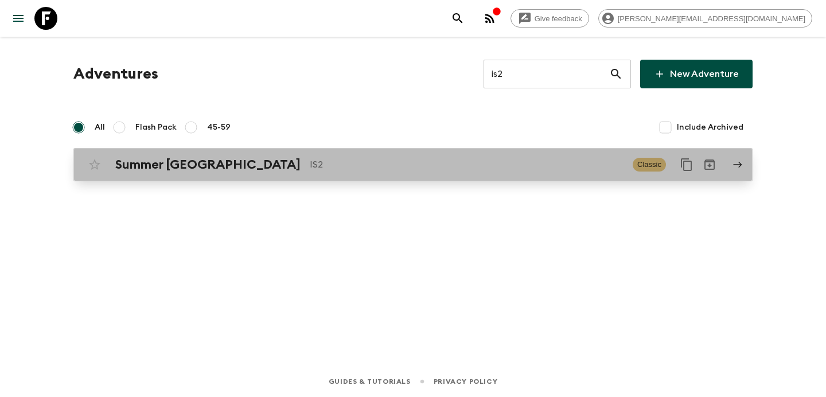
click at [399, 163] on p "IS2" at bounding box center [467, 165] width 314 height 14
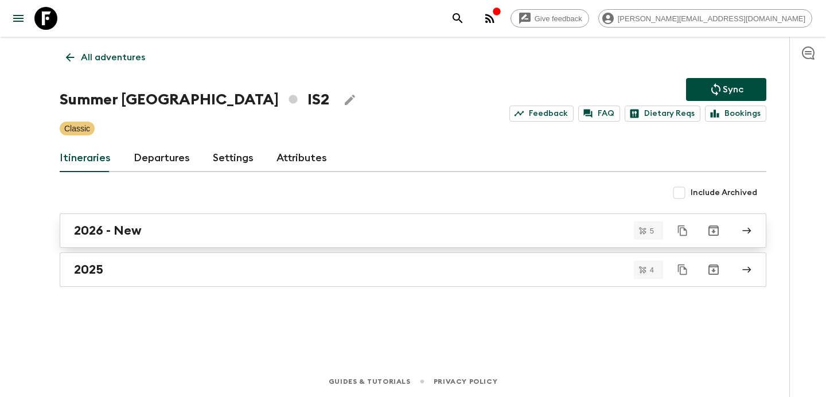
click at [337, 225] on div "2026 - New" at bounding box center [402, 230] width 656 height 15
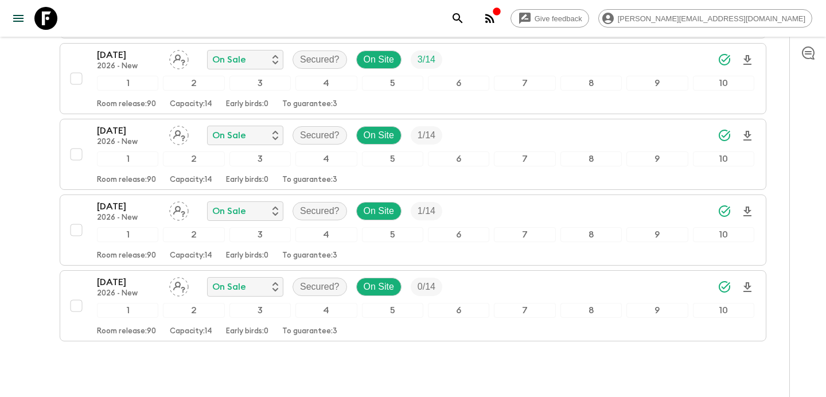
scroll to position [305, 0]
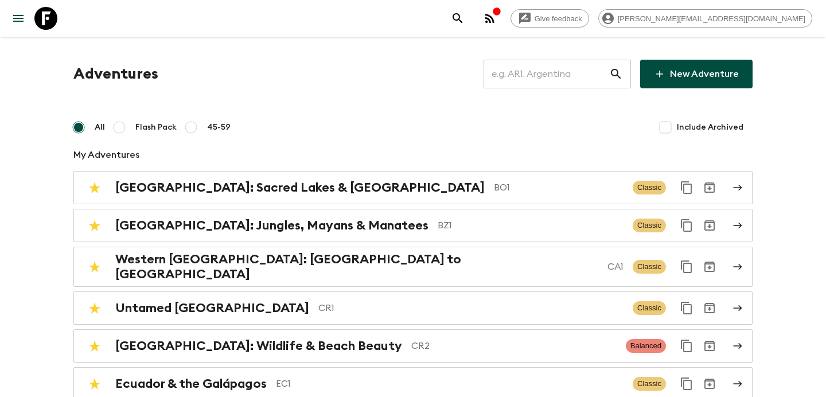
click at [548, 72] on input "text" at bounding box center [546, 74] width 126 height 32
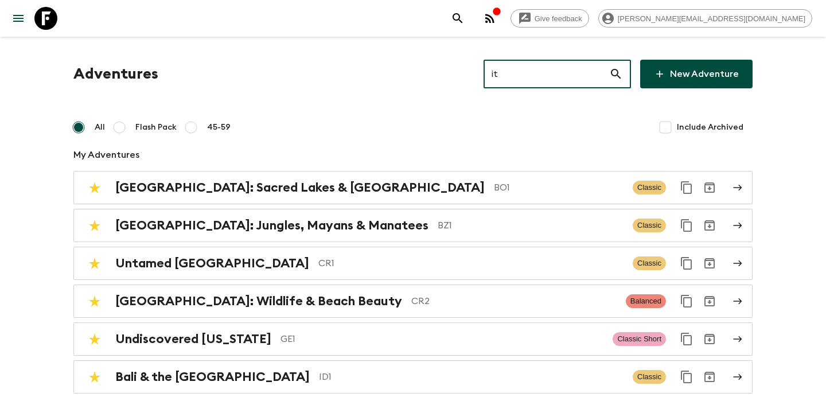
type input "it5"
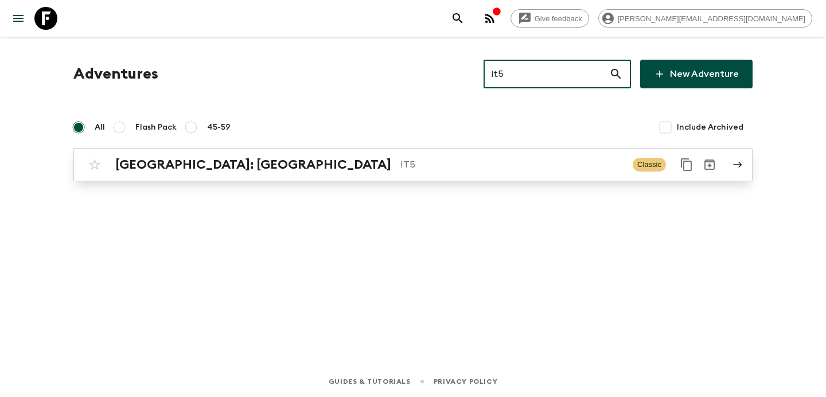
click at [400, 163] on p "IT5" at bounding box center [511, 165] width 223 height 14
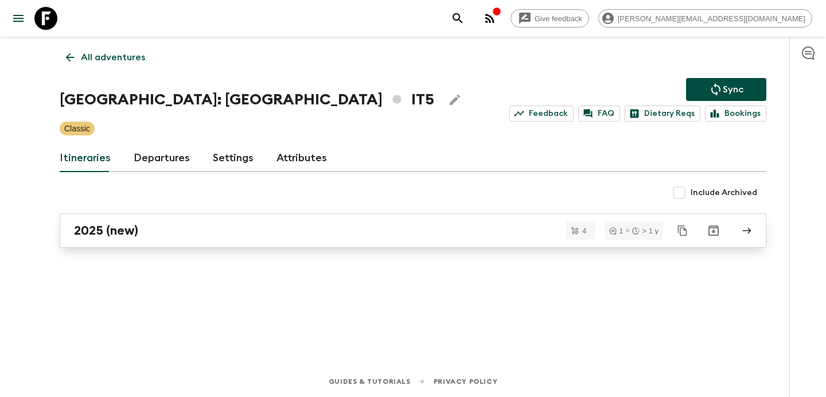
click at [300, 227] on div "2025 (new)" at bounding box center [402, 230] width 656 height 15
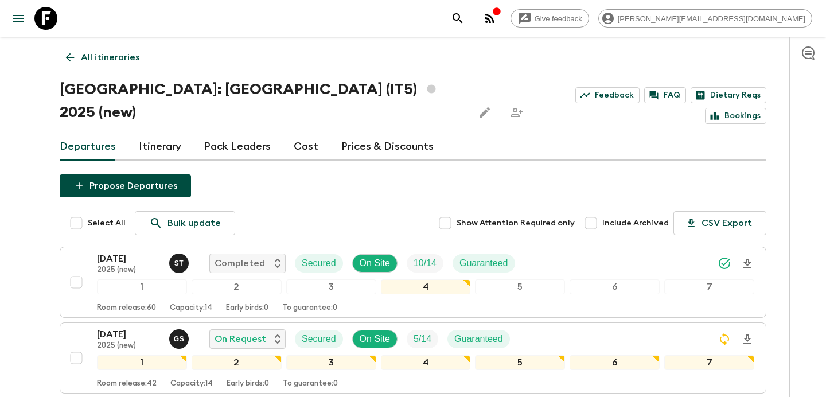
click at [157, 133] on link "Itinerary" at bounding box center [160, 147] width 42 height 28
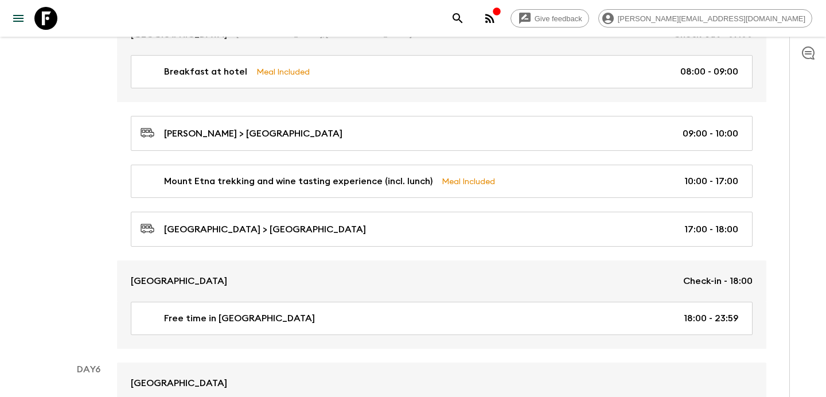
scroll to position [1283, 0]
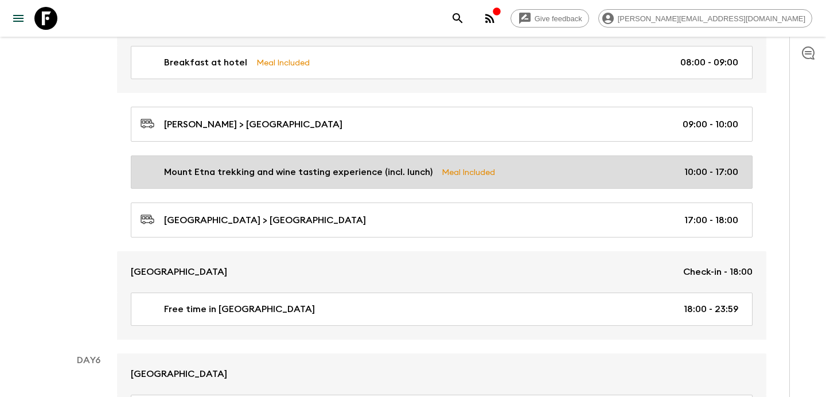
click at [388, 165] on p "Mount Etna trekking and wine tasting experience (incl. lunch)" at bounding box center [298, 172] width 268 height 14
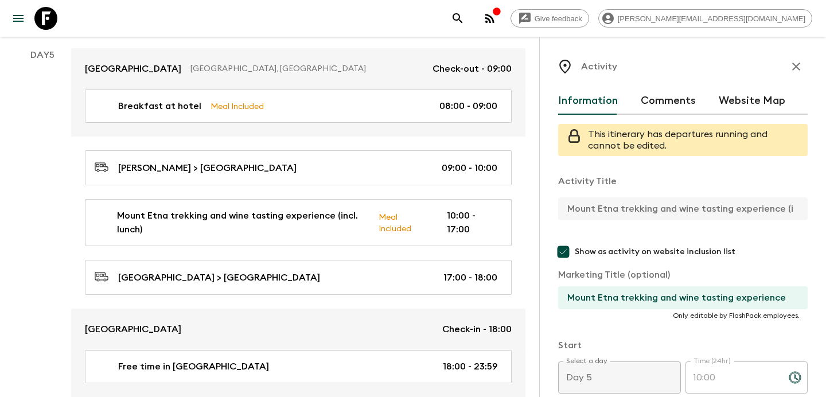
click at [797, 68] on icon "button" at bounding box center [796, 66] width 8 height 8
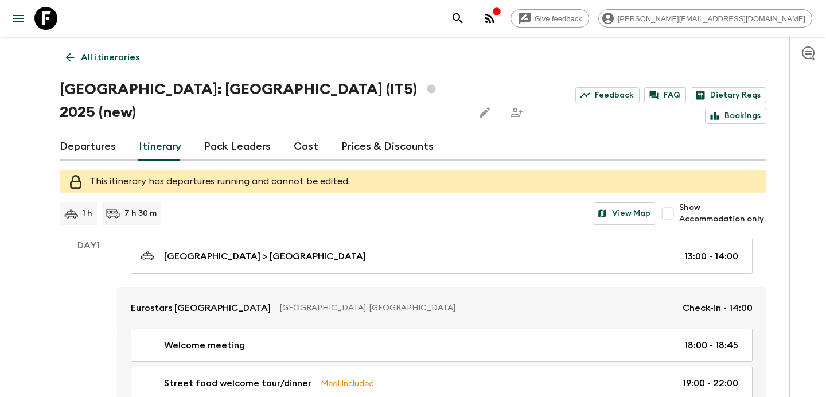
click at [123, 52] on p "All itineraries" at bounding box center [110, 57] width 58 height 14
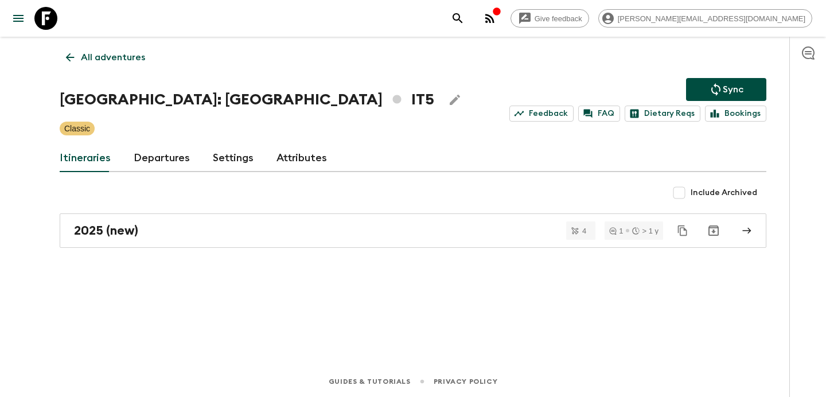
click at [123, 52] on p "All adventures" at bounding box center [113, 57] width 64 height 14
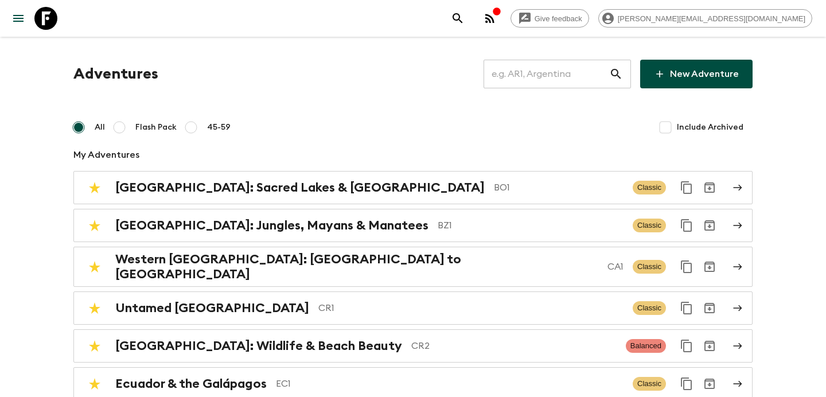
click at [569, 72] on input "text" at bounding box center [546, 74] width 126 height 32
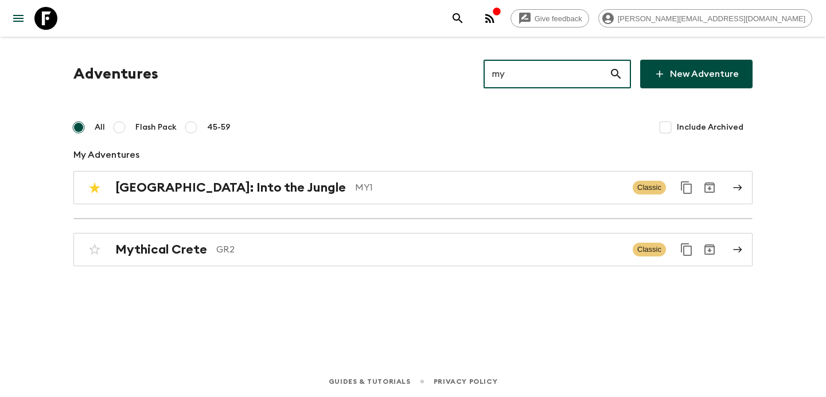
type input "my1"
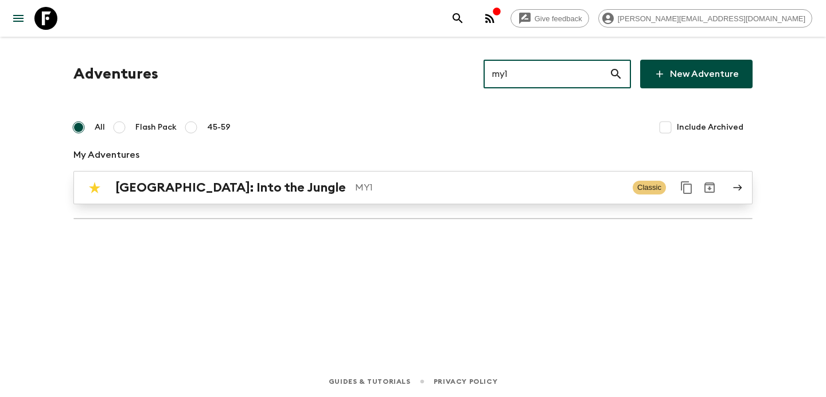
click at [349, 198] on div "[GEOGRAPHIC_DATA]: Into the Jungle MY1 Classic" at bounding box center [390, 187] width 615 height 23
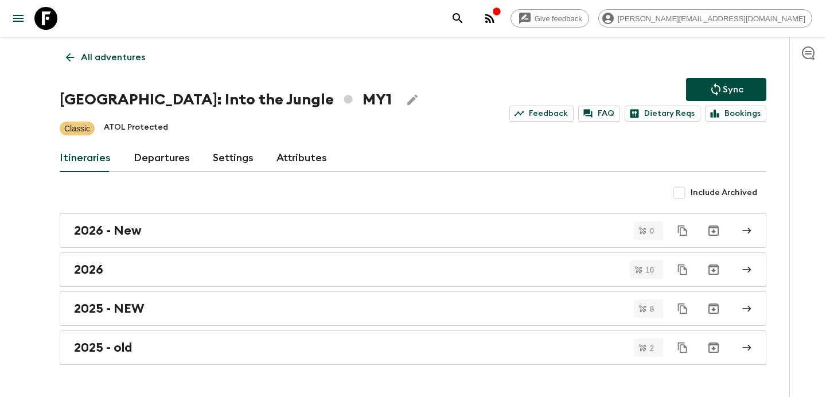
click at [108, 54] on p "All adventures" at bounding box center [113, 57] width 64 height 14
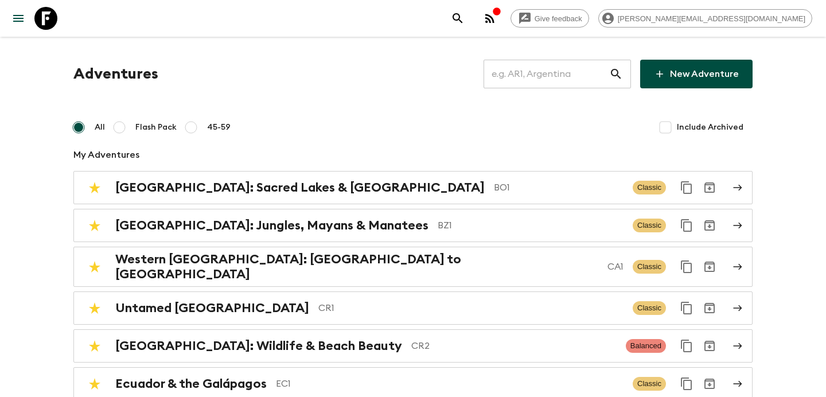
click at [579, 76] on input "text" at bounding box center [546, 74] width 126 height 32
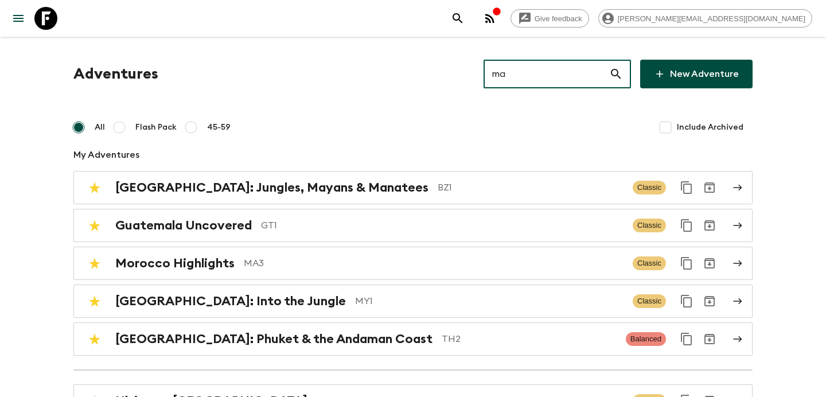
type input "ma4"
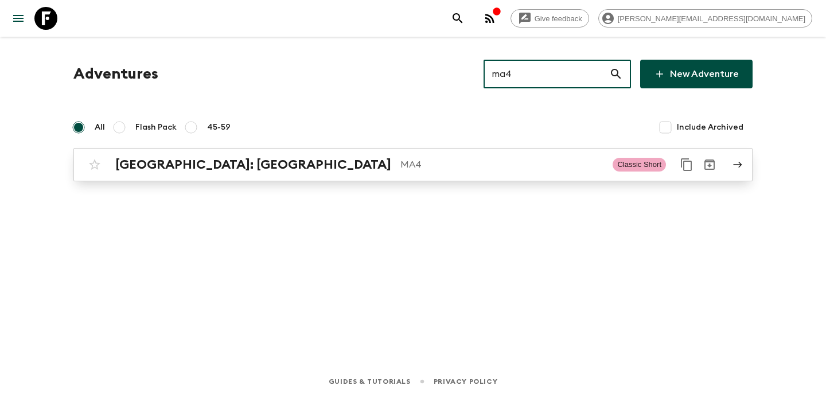
click at [400, 166] on p "MA4" at bounding box center [501, 165] width 203 height 14
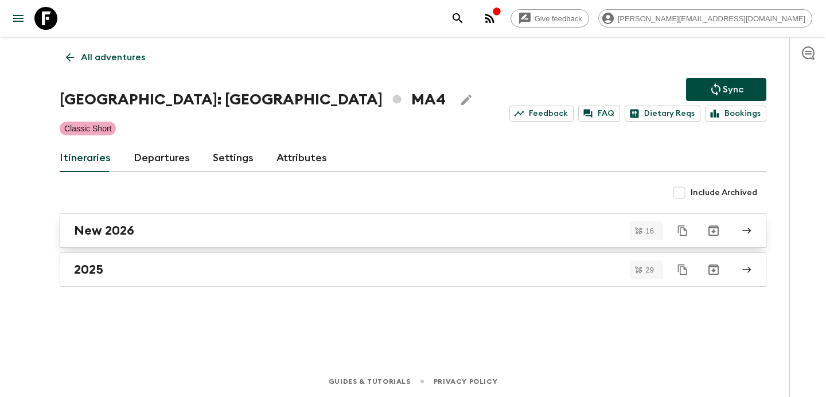
click at [305, 222] on link "New 2026" at bounding box center [413, 230] width 706 height 34
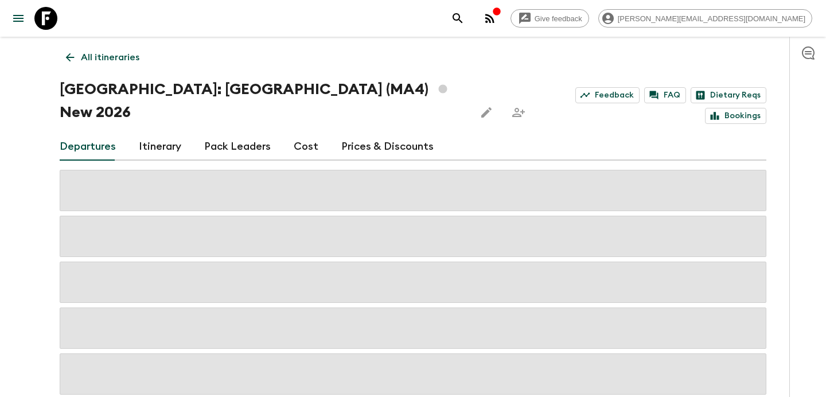
click at [301, 133] on link "Cost" at bounding box center [306, 147] width 25 height 28
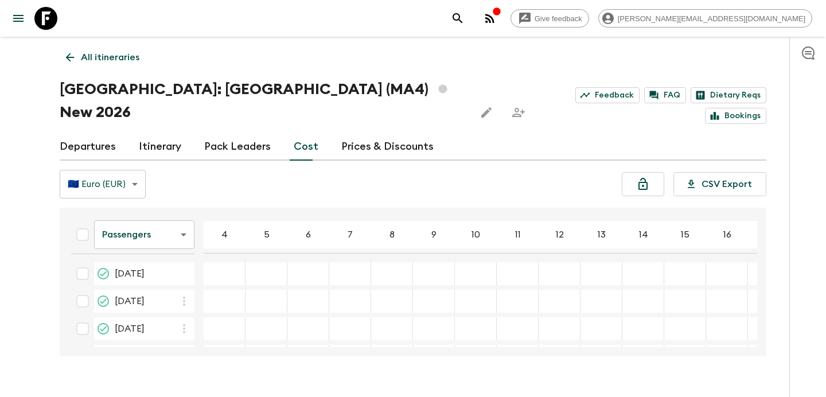
click at [91, 51] on p "All itineraries" at bounding box center [110, 57] width 58 height 14
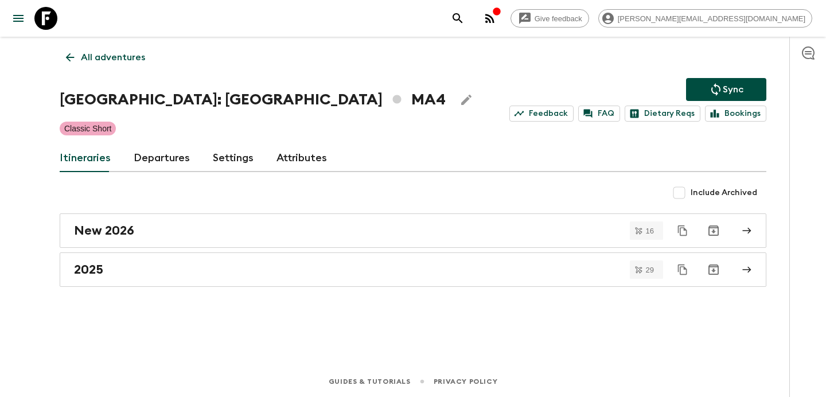
click at [95, 59] on p "All adventures" at bounding box center [113, 57] width 64 height 14
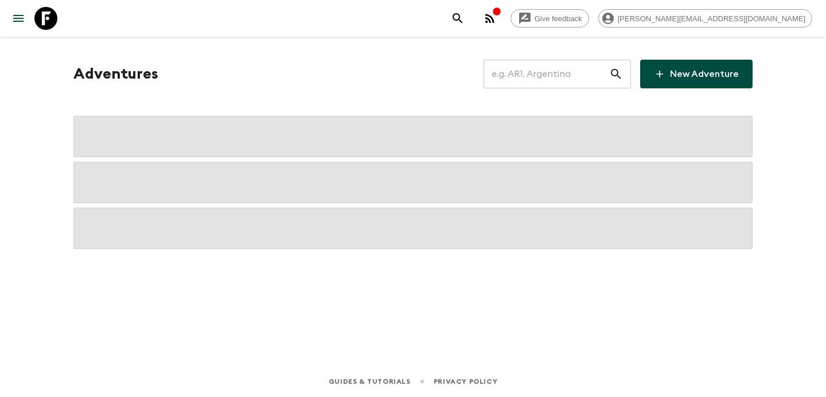
click at [543, 72] on input "text" at bounding box center [546, 74] width 126 height 32
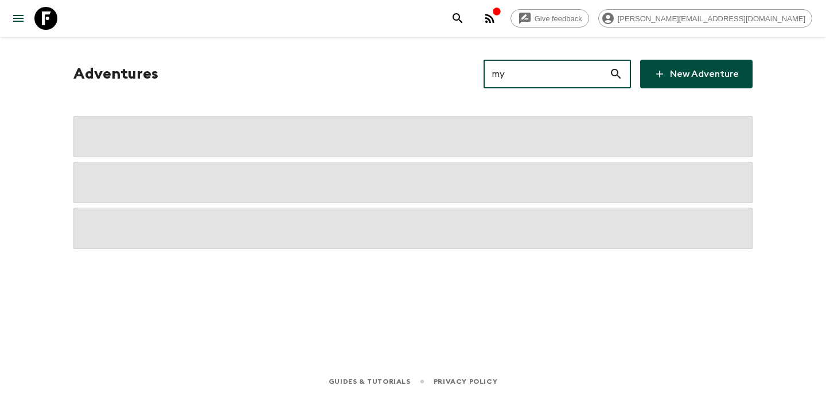
type input "my1"
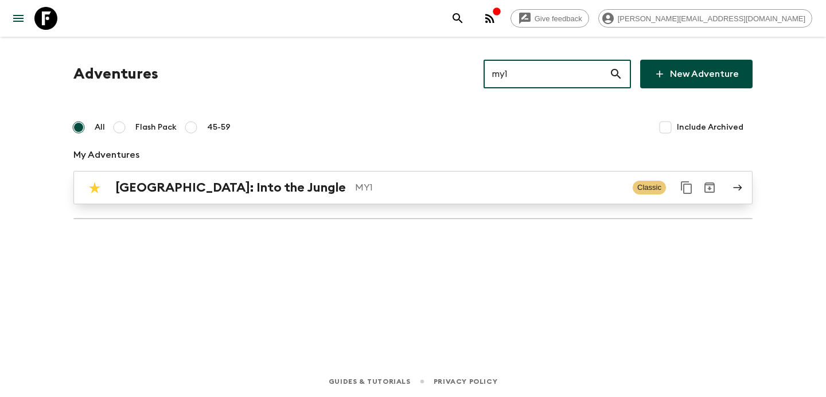
click at [551, 185] on p "MY1" at bounding box center [489, 188] width 268 height 14
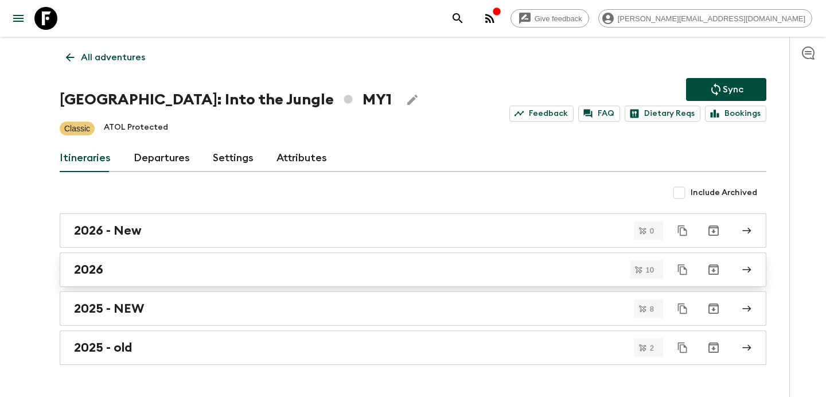
click at [169, 269] on div "2026" at bounding box center [402, 269] width 656 height 15
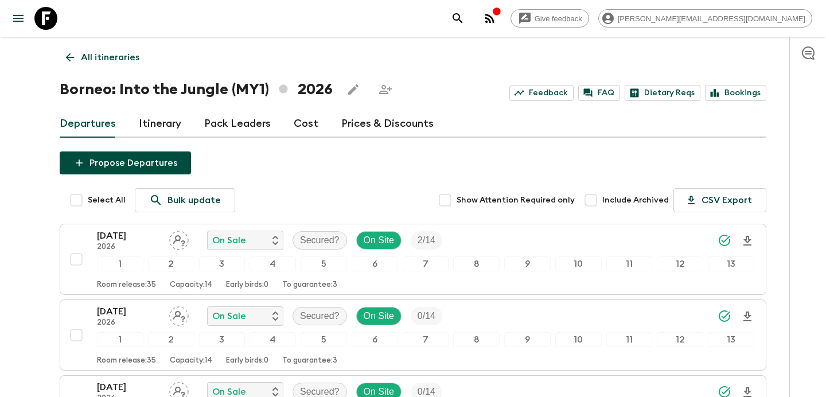
click at [306, 124] on link "Cost" at bounding box center [306, 124] width 25 height 28
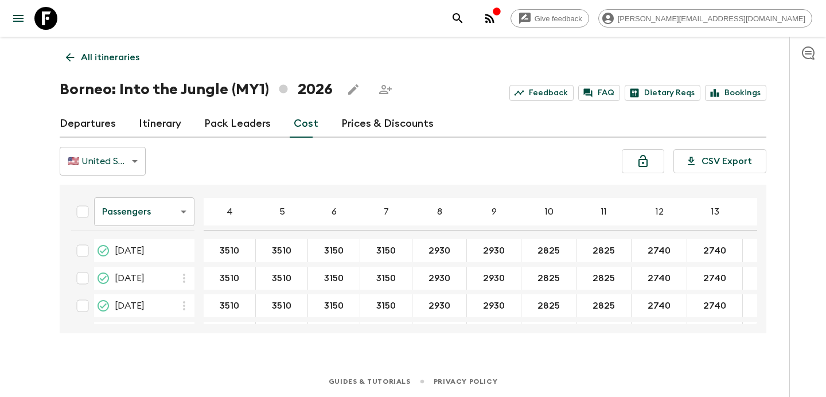
click at [101, 124] on link "Departures" at bounding box center [88, 124] width 56 height 28
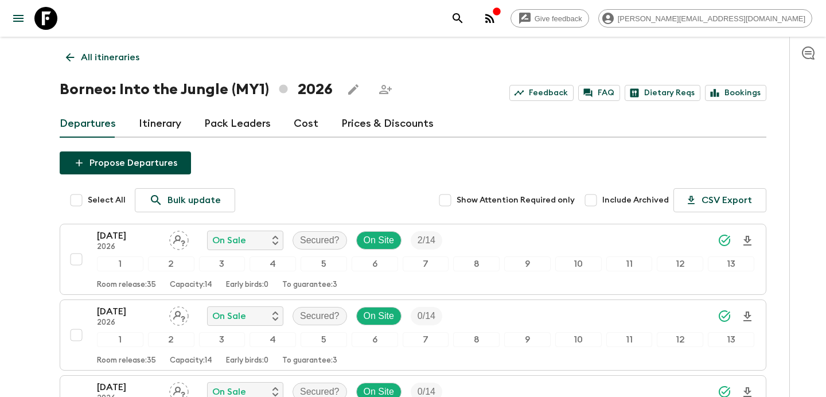
click at [160, 121] on link "Itinerary" at bounding box center [160, 124] width 42 height 28
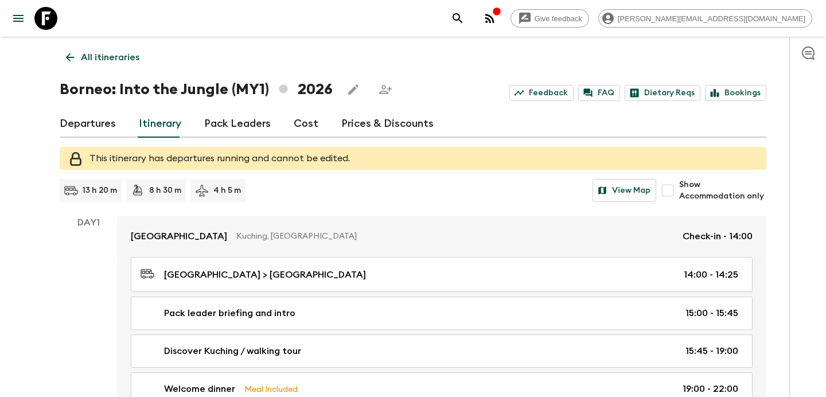
click at [87, 122] on link "Departures" at bounding box center [88, 124] width 56 height 28
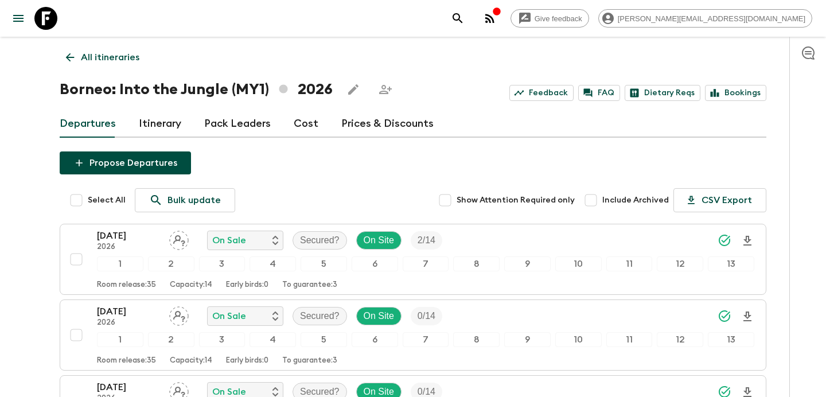
click at [123, 57] on p "All itineraries" at bounding box center [110, 57] width 58 height 14
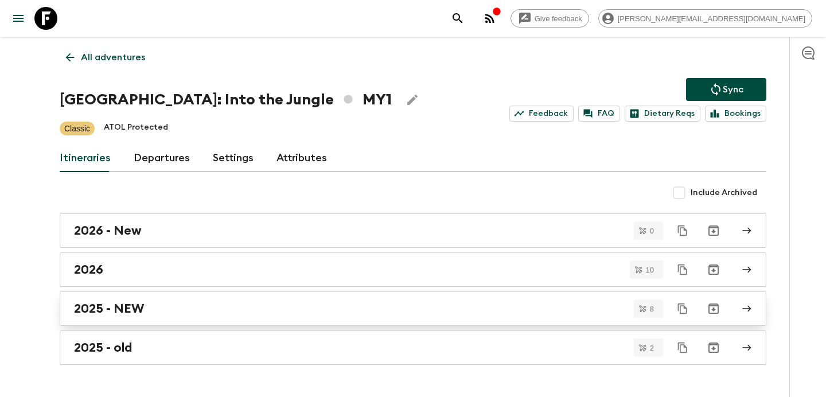
click at [229, 310] on div "2025 - NEW" at bounding box center [402, 308] width 656 height 15
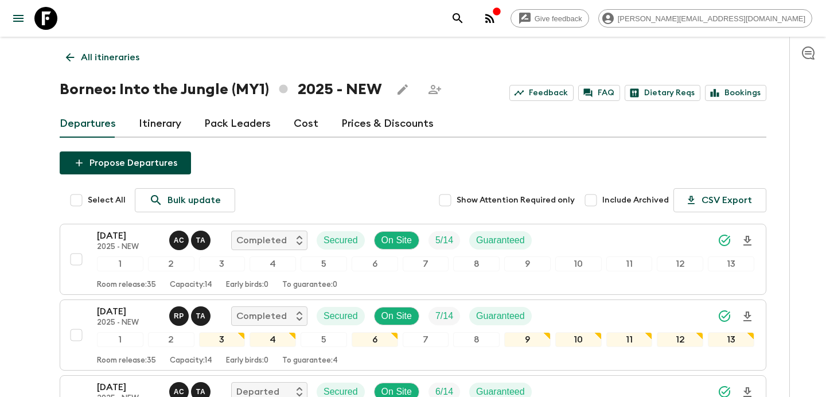
click at [305, 132] on link "Cost" at bounding box center [306, 124] width 25 height 28
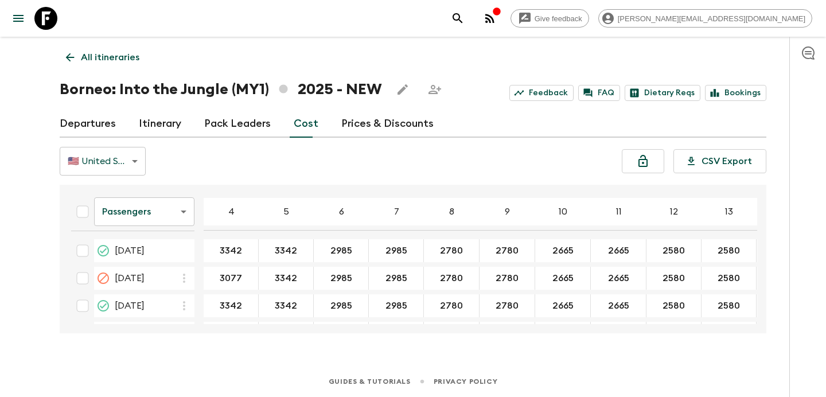
click at [112, 58] on p "All itineraries" at bounding box center [110, 57] width 58 height 14
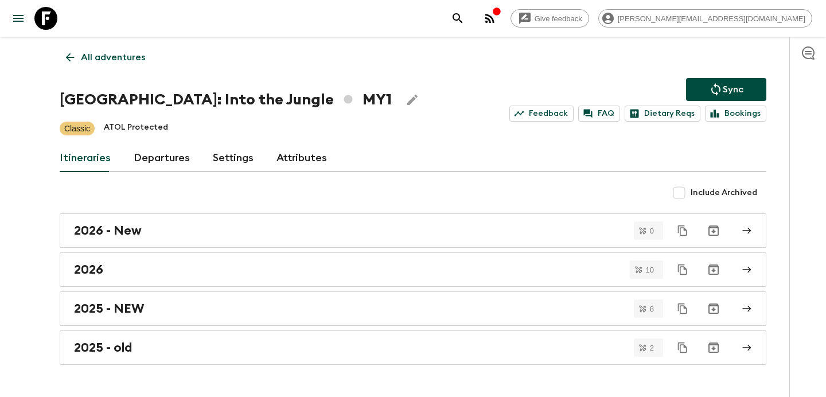
click at [126, 59] on p "All adventures" at bounding box center [113, 57] width 64 height 14
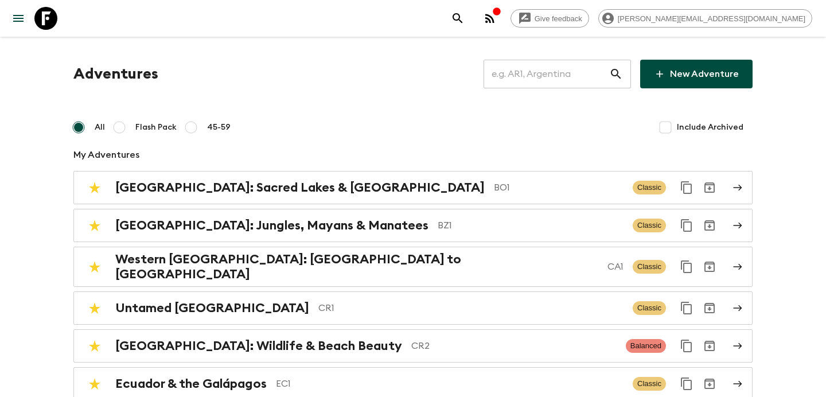
click at [575, 76] on input "text" at bounding box center [546, 74] width 126 height 32
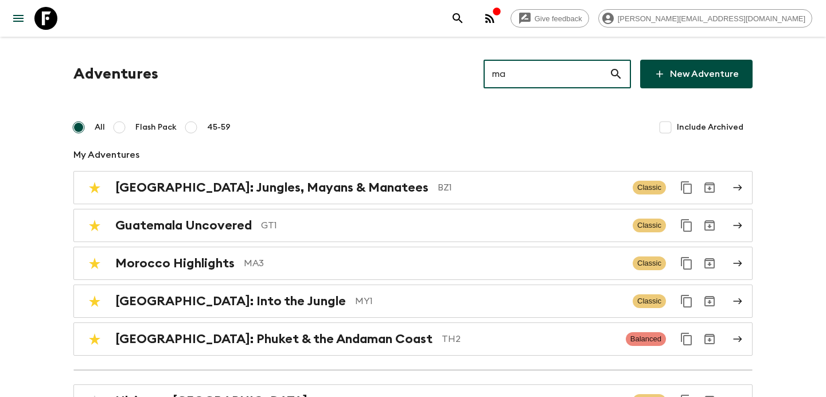
type input "ma2"
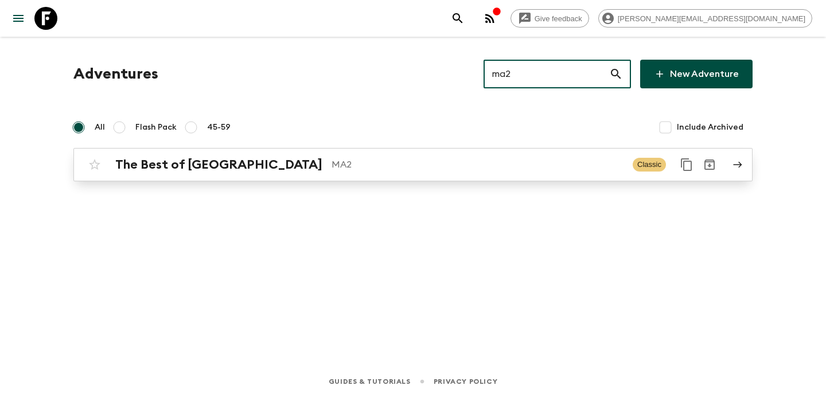
click at [558, 162] on p "MA2" at bounding box center [477, 165] width 292 height 14
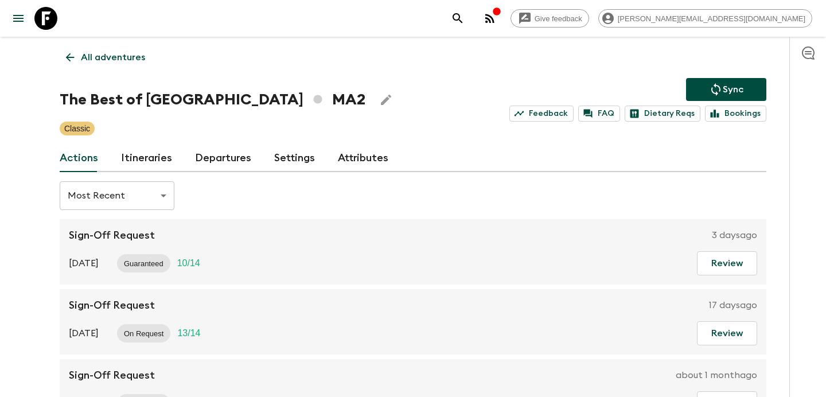
click at [168, 153] on link "Itineraries" at bounding box center [146, 158] width 51 height 28
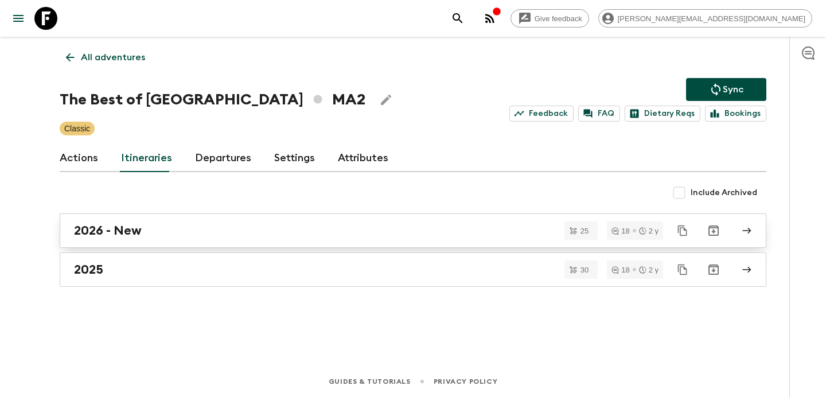
click at [196, 236] on div "2026 - New" at bounding box center [402, 230] width 656 height 15
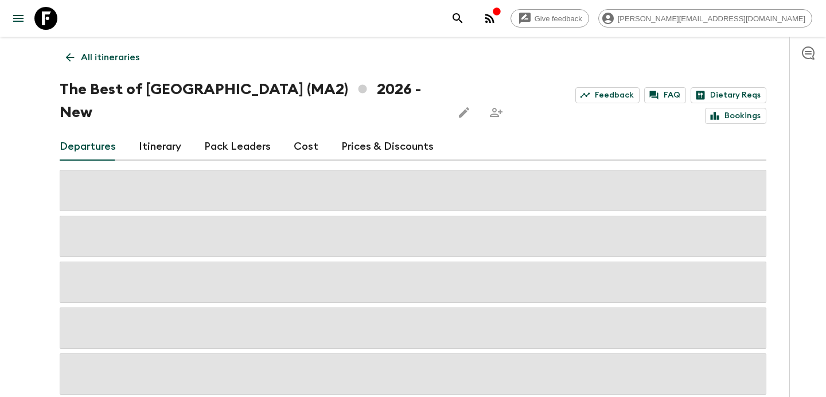
click at [306, 133] on link "Cost" at bounding box center [306, 147] width 25 height 28
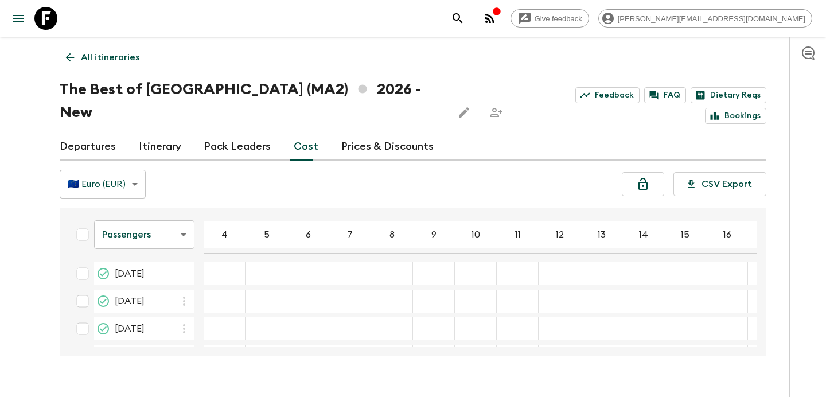
click at [122, 54] on p "All itineraries" at bounding box center [110, 57] width 58 height 14
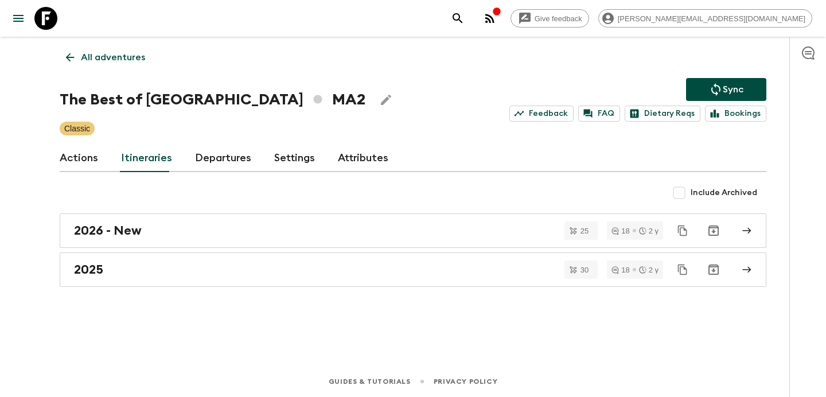
click at [122, 54] on p "All adventures" at bounding box center [113, 57] width 64 height 14
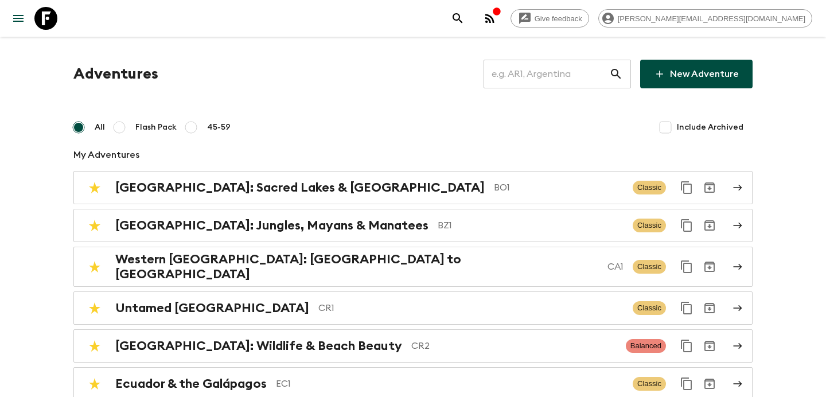
click at [576, 77] on input "text" at bounding box center [546, 74] width 126 height 32
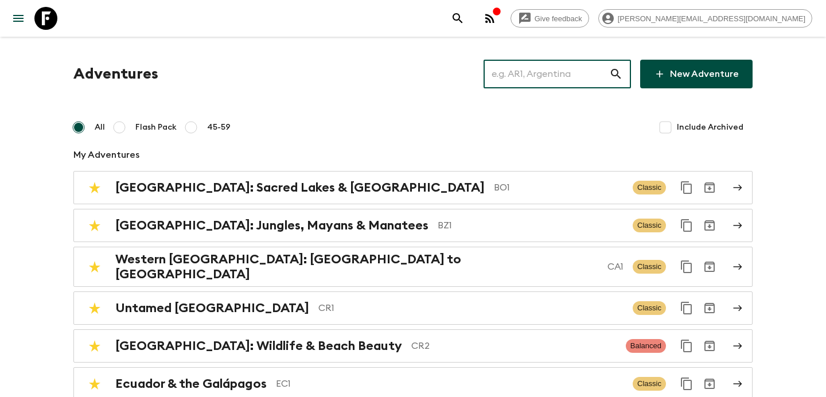
click at [530, 74] on input "text" at bounding box center [546, 74] width 126 height 32
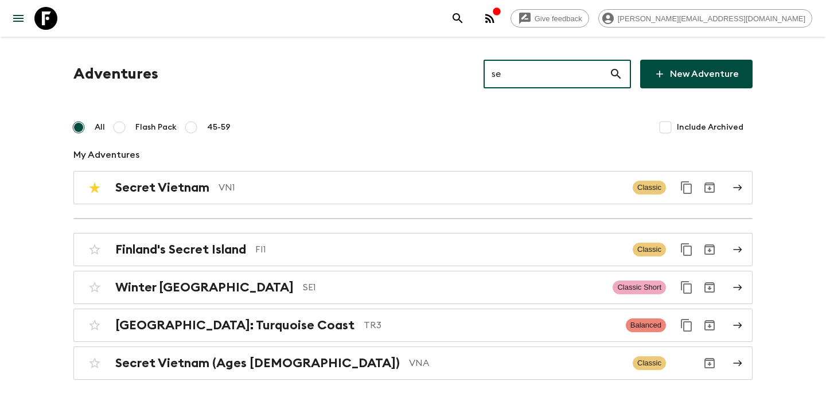
type input "se1"
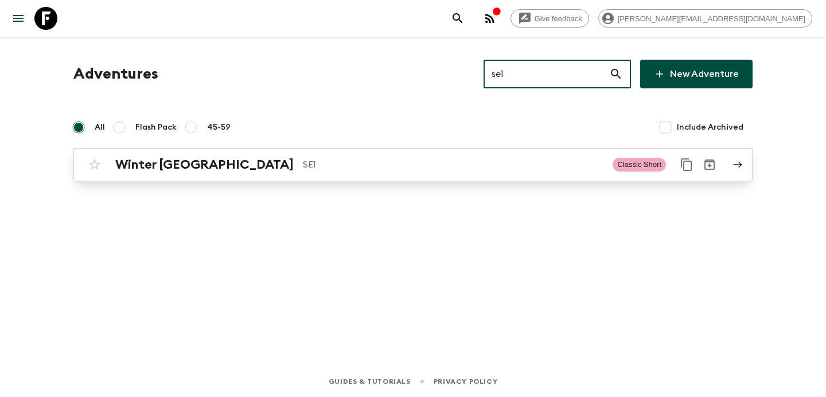
click at [393, 159] on p "SE1" at bounding box center [453, 165] width 300 height 14
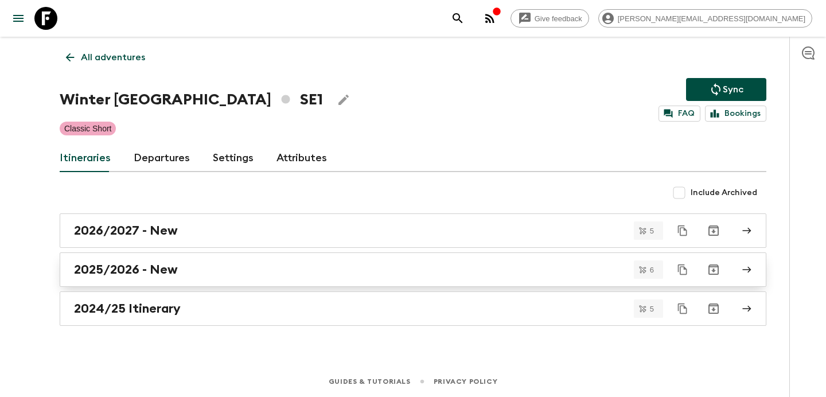
click at [239, 269] on div "2025/2026 - New" at bounding box center [402, 269] width 656 height 15
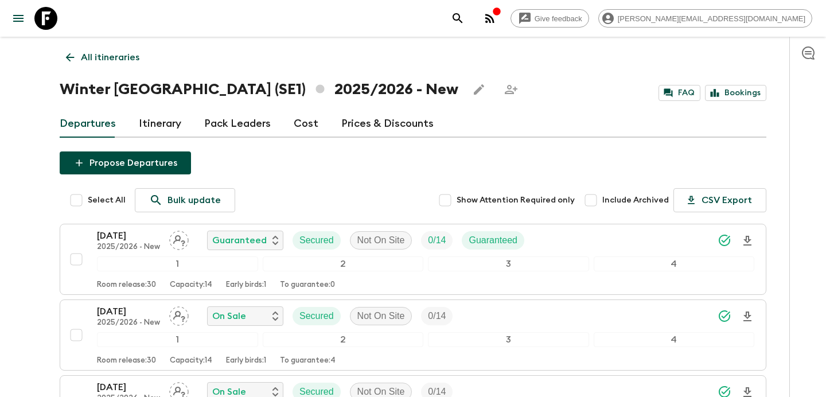
click at [126, 58] on p "All itineraries" at bounding box center [110, 57] width 58 height 14
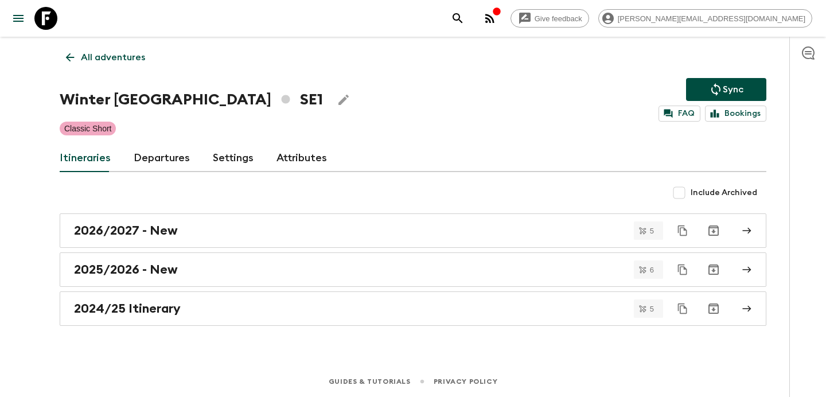
click at [120, 54] on p "All adventures" at bounding box center [113, 57] width 64 height 14
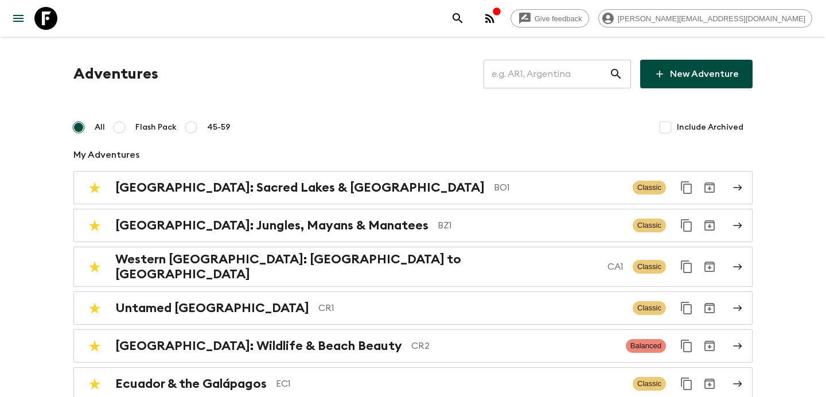
click at [538, 70] on input "text" at bounding box center [546, 74] width 126 height 32
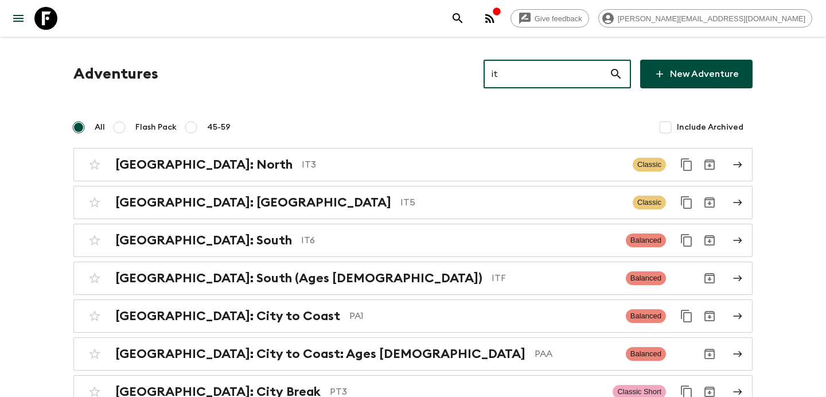
type input "it5"
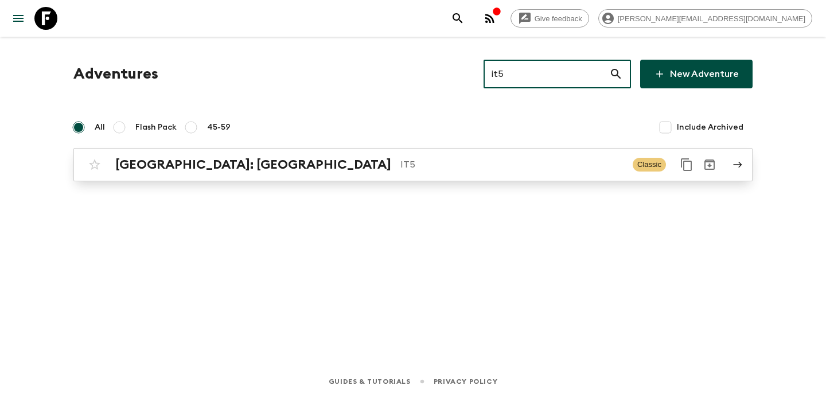
click at [422, 170] on p "IT5" at bounding box center [511, 165] width 223 height 14
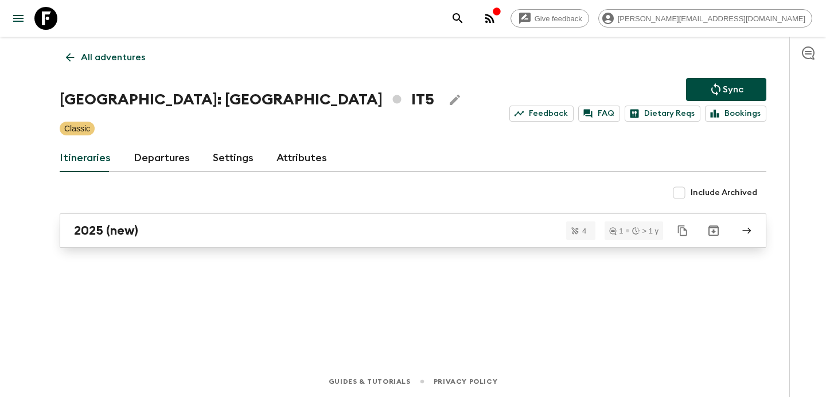
click at [202, 223] on div "2025 (new)" at bounding box center [402, 230] width 656 height 15
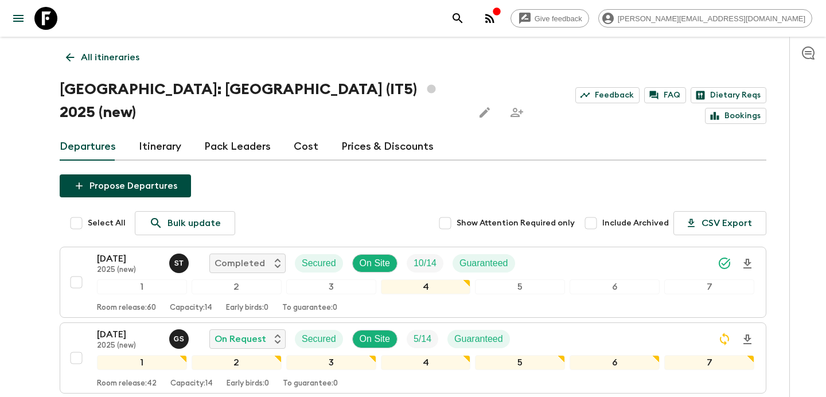
click at [151, 133] on link "Itinerary" at bounding box center [160, 147] width 42 height 28
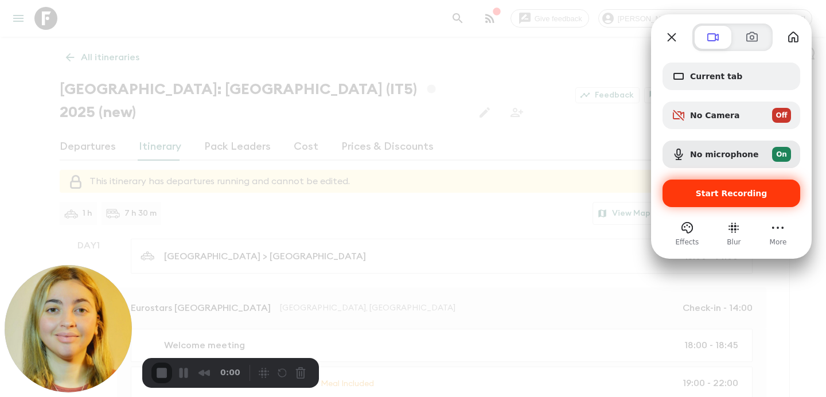
click at [690, 200] on div "Start Recording" at bounding box center [731, 193] width 138 height 28
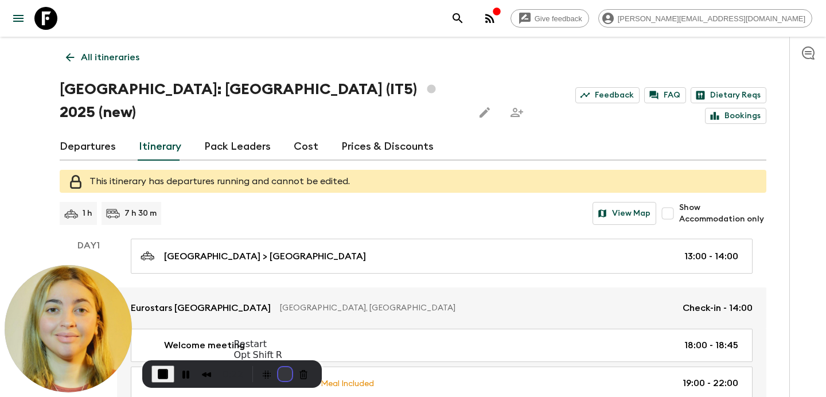
click at [278, 367] on button "Restart Recording" at bounding box center [285, 374] width 14 height 14
click at [281, 374] on button "Restart Recording" at bounding box center [285, 374] width 14 height 14
click at [299, 370] on button "Cancel Recording" at bounding box center [303, 374] width 18 height 18
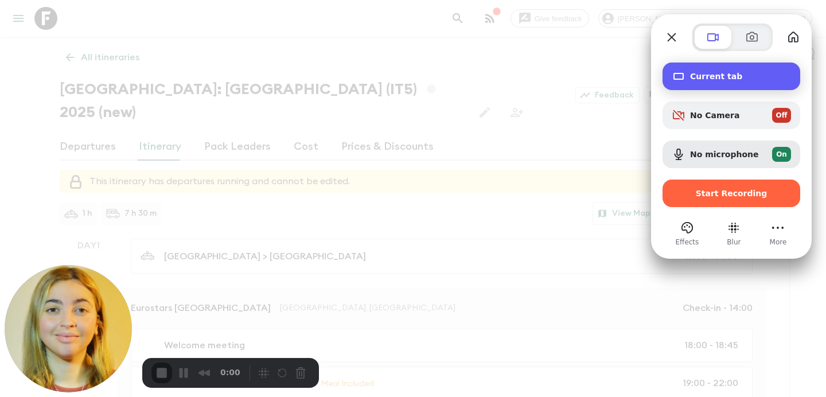
click at [713, 67] on div "Current tab" at bounding box center [731, 76] width 138 height 28
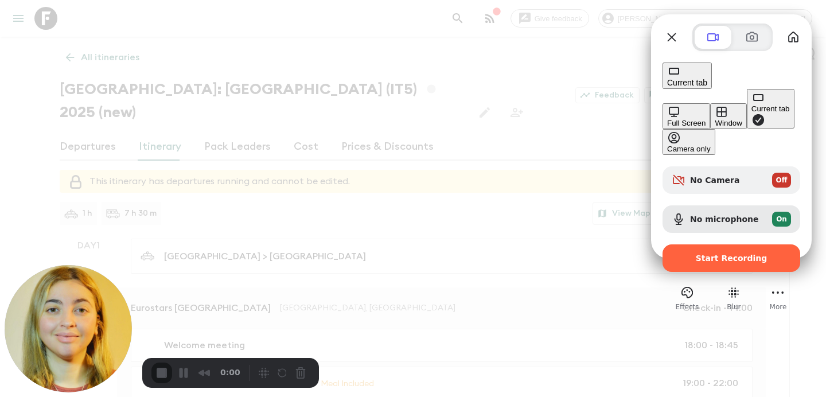
click at [662, 103] on button "Full Screen" at bounding box center [686, 116] width 48 height 26
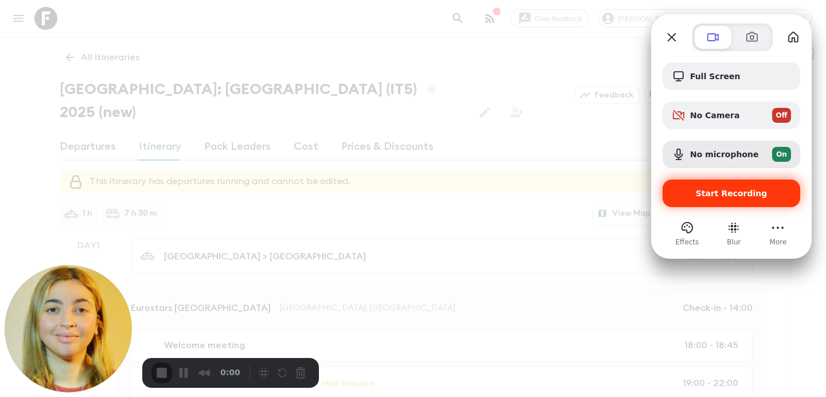
click at [702, 190] on span "Start Recording" at bounding box center [731, 193] width 72 height 9
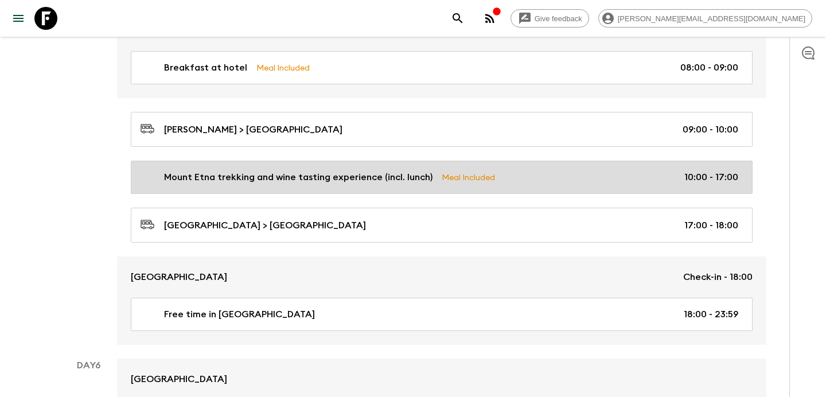
scroll to position [1288, 0]
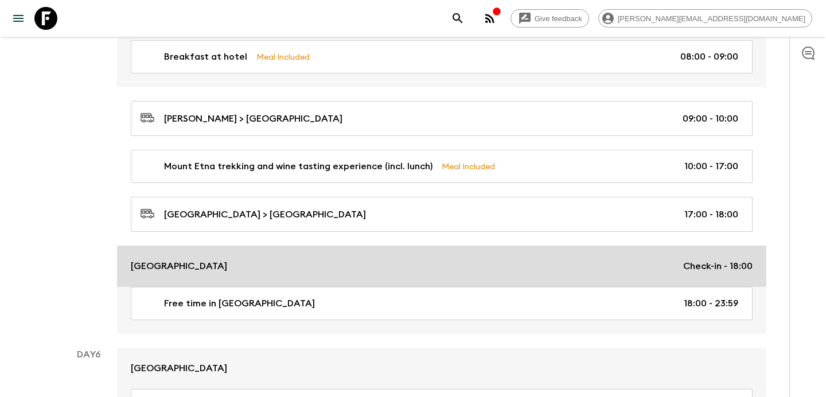
click at [280, 245] on link "[GEOGRAPHIC_DATA] Check-in - 18:00" at bounding box center [441, 265] width 649 height 41
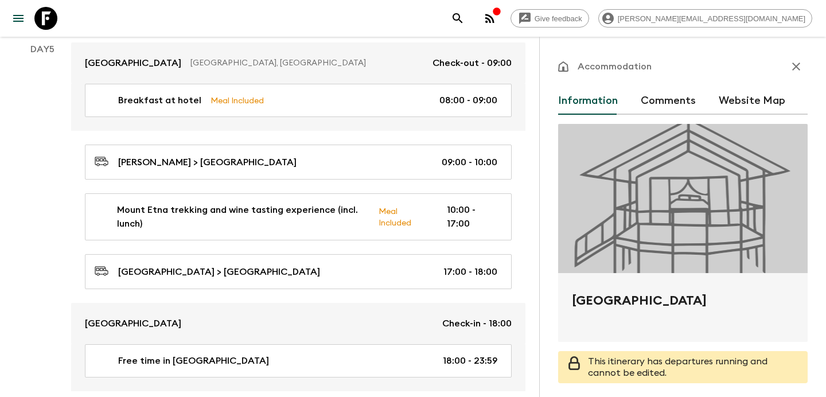
drag, startPoint x: 572, startPoint y: 297, endPoint x: 763, endPoint y: 293, distance: 191.0
click at [763, 293] on h2 "[GEOGRAPHIC_DATA]" at bounding box center [683, 309] width 222 height 37
copy h2 "[GEOGRAPHIC_DATA]"
click at [803, 69] on button "button" at bounding box center [795, 66] width 23 height 23
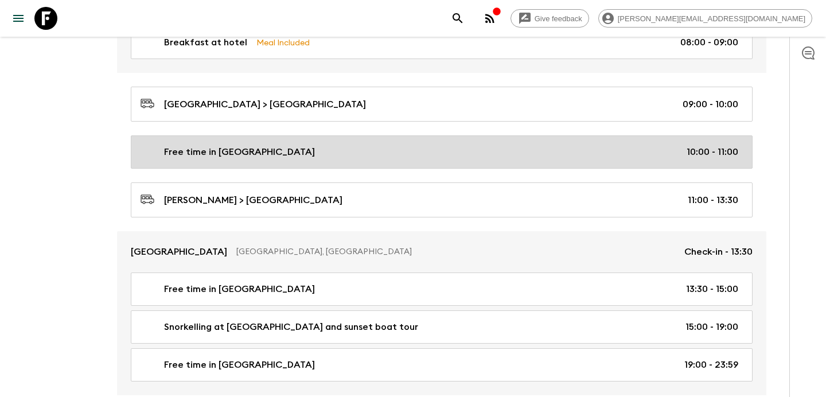
scroll to position [655, 0]
